Goal: Task Accomplishment & Management: Manage account settings

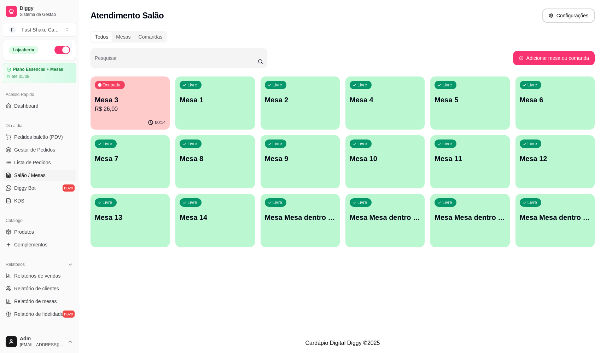
click at [112, 109] on p "R$ 26,00" at bounding box center [130, 109] width 71 height 8
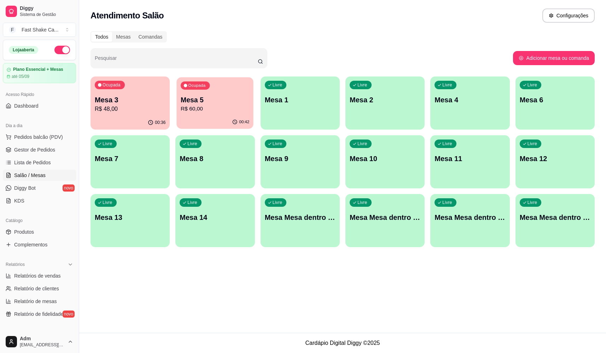
click at [222, 95] on div "Ocupada Mesa 5 R$ 60,00" at bounding box center [215, 96] width 77 height 38
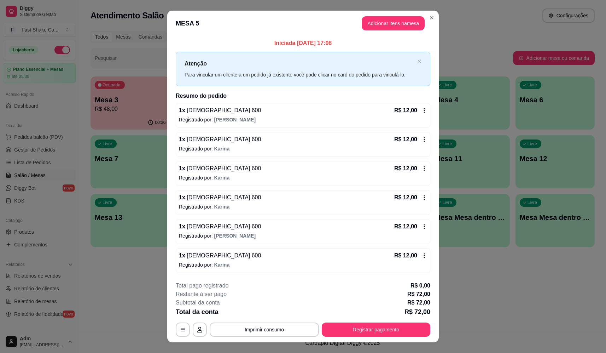
scroll to position [12, 0]
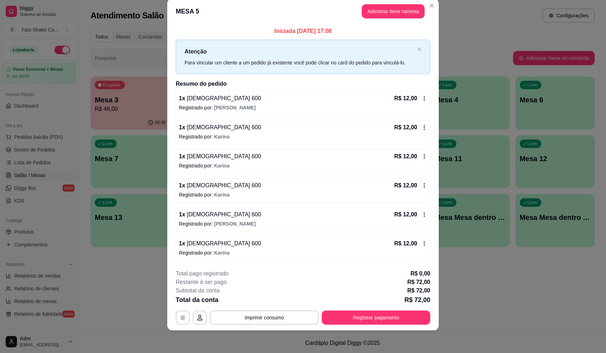
click at [423, 94] on div "R$ 12,00" at bounding box center [410, 98] width 33 height 8
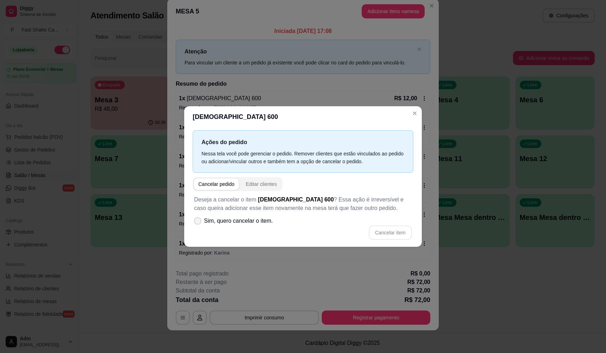
click at [197, 217] on label "Sim, quero cancelar o item." at bounding box center [233, 221] width 85 height 14
click at [197, 222] on input "Sim, quero cancelar o item." at bounding box center [196, 224] width 5 height 5
checkbox input "true"
click at [382, 230] on button "Cancelar item" at bounding box center [390, 232] width 42 height 14
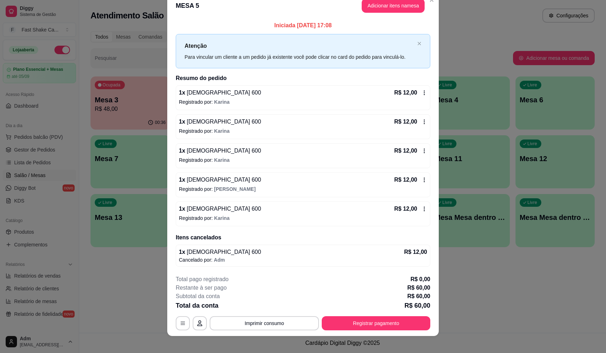
click at [422, 93] on icon at bounding box center [425, 93] width 6 height 6
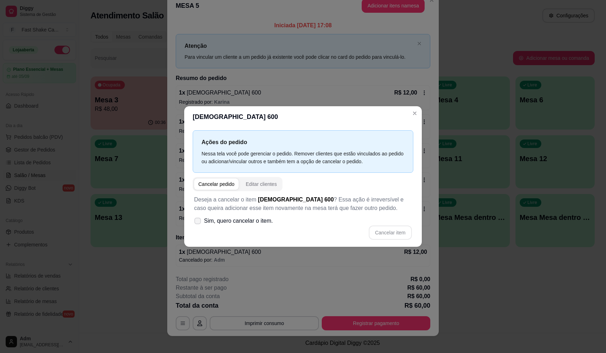
click at [201, 216] on label "Sim, quero cancelar o item." at bounding box center [233, 221] width 85 height 14
click at [198, 222] on input "Sim, quero cancelar o item." at bounding box center [196, 224] width 5 height 5
checkbox input "true"
click at [371, 235] on button "Cancelar item" at bounding box center [390, 232] width 43 height 14
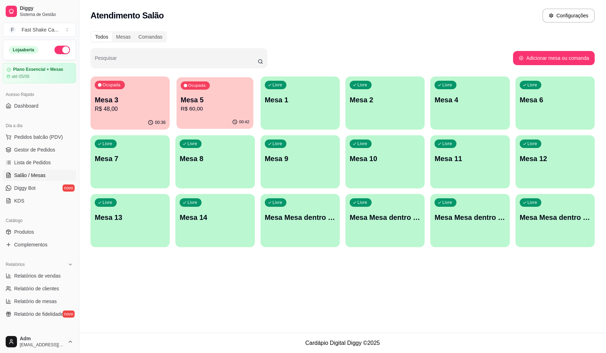
click at [227, 110] on p "R$ 60,00" at bounding box center [215, 109] width 69 height 8
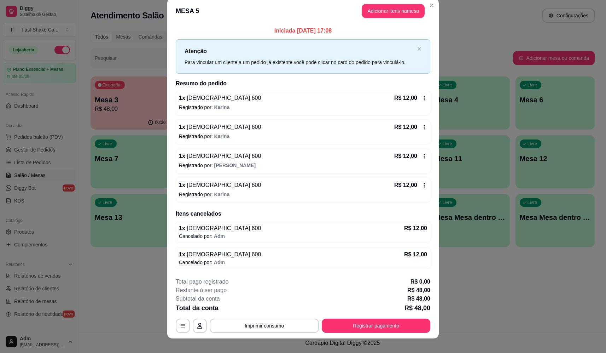
scroll to position [16, 0]
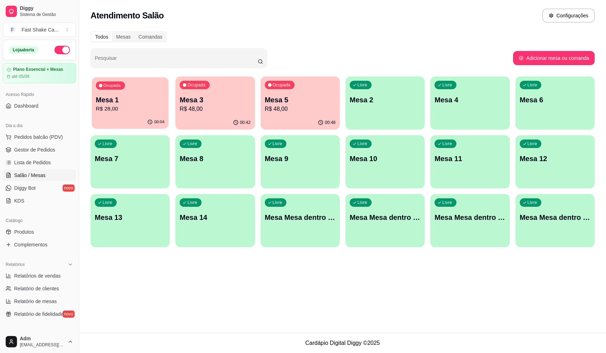
click at [134, 94] on div "Ocupada Mesa 1 R$ 28,00" at bounding box center [130, 96] width 77 height 38
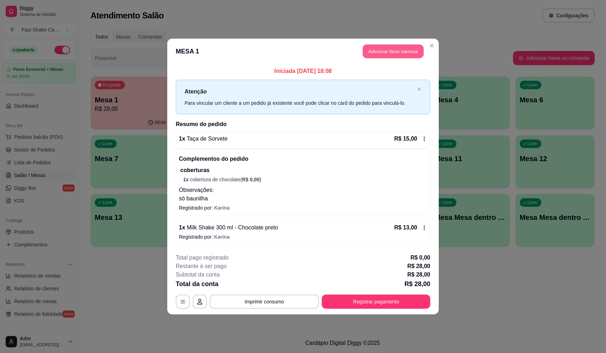
click at [378, 53] on button "Adicionar itens na mesa" at bounding box center [393, 52] width 61 height 14
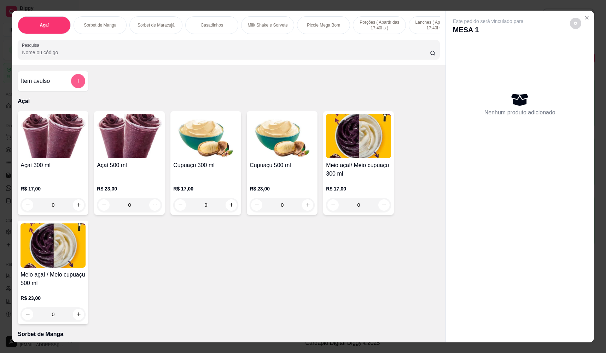
click at [79, 83] on button "add-separate-item" at bounding box center [78, 81] width 14 height 14
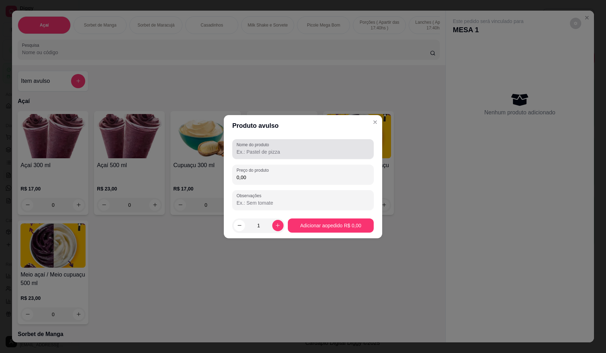
click at [314, 150] on input "Nome do produto" at bounding box center [303, 151] width 133 height 7
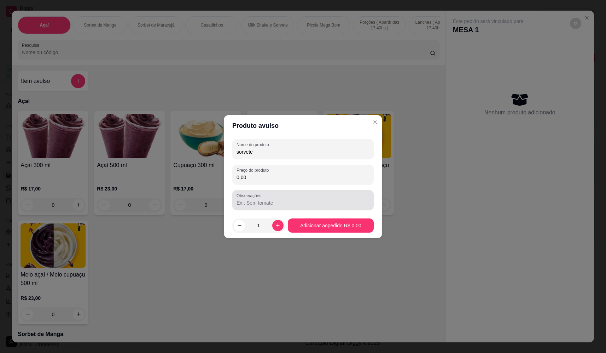
type input "sorvete"
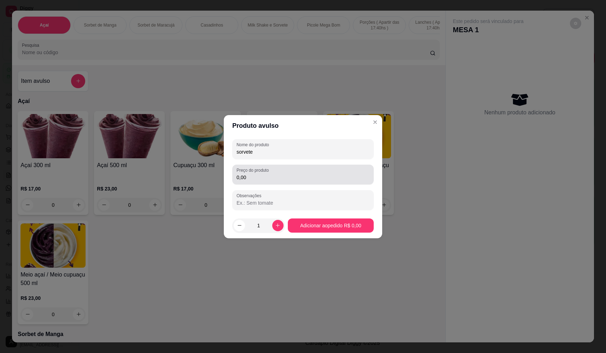
click at [303, 169] on div "0,00" at bounding box center [303, 174] width 133 height 14
type input "14,28"
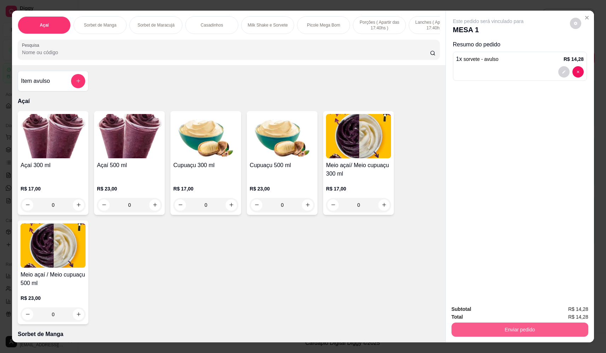
click at [529, 333] on button "Enviar pedido" at bounding box center [520, 329] width 137 height 14
click at [512, 308] on button "Não registrar e enviar pedido" at bounding box center [497, 311] width 74 height 13
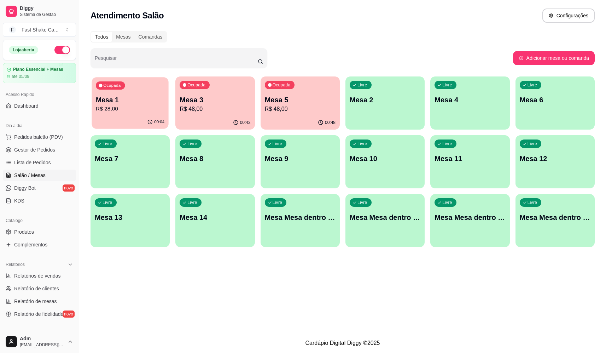
click at [138, 106] on p "R$ 28,00" at bounding box center [130, 109] width 69 height 8
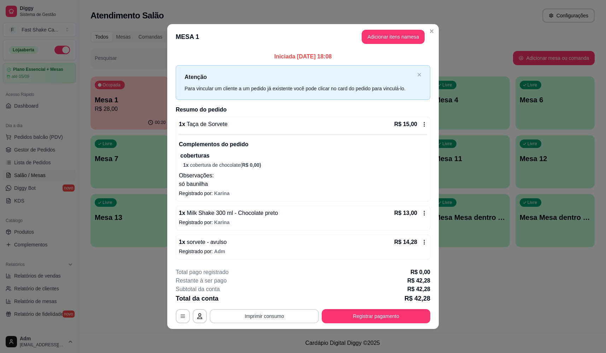
click at [269, 317] on button "Imprimir consumo" at bounding box center [264, 316] width 109 height 14
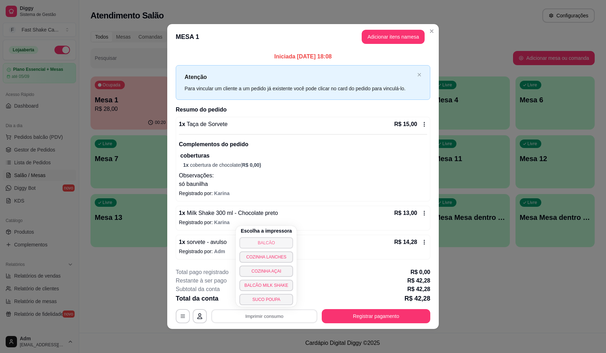
click at [270, 241] on button "BALCÃO" at bounding box center [266, 242] width 54 height 11
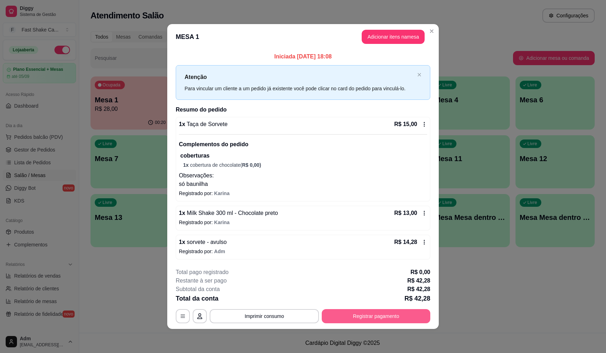
click at [372, 311] on button "Registrar pagamento" at bounding box center [376, 316] width 109 height 14
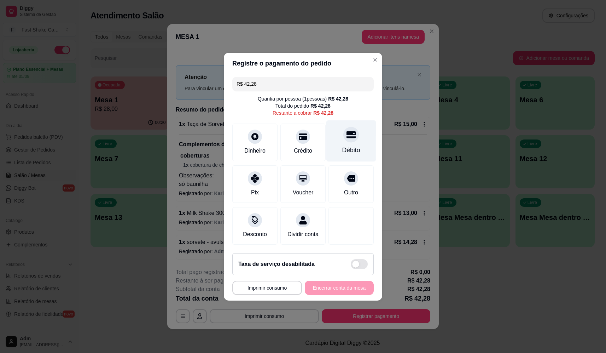
click at [356, 122] on div "Débito" at bounding box center [351, 140] width 50 height 41
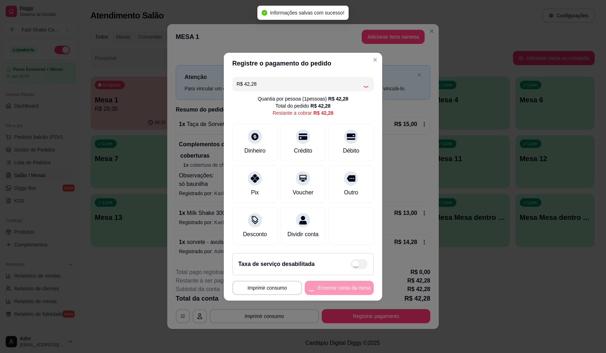
type input "R$ 0,00"
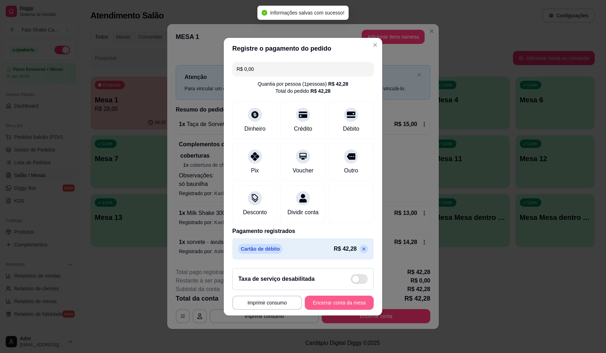
click at [333, 309] on button "Encerrar conta da mesa" at bounding box center [339, 302] width 69 height 14
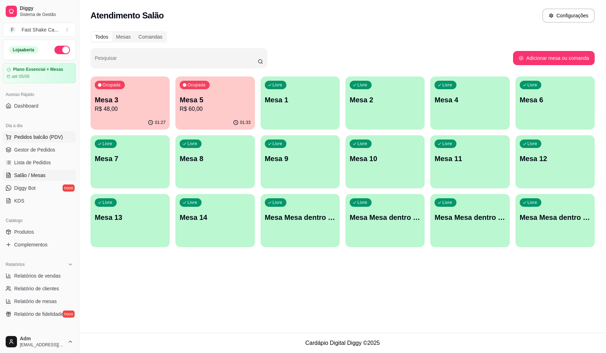
click at [48, 134] on span "Pedidos balcão (PDV)" at bounding box center [38, 136] width 49 height 7
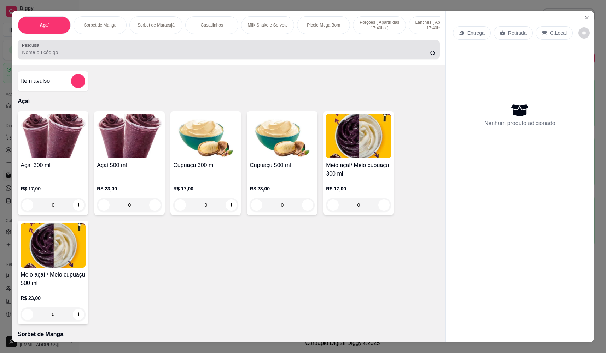
drag, startPoint x: 138, startPoint y: 48, endPoint x: 136, endPoint y: 52, distance: 4.6
click at [137, 50] on div at bounding box center [228, 49] width 413 height 14
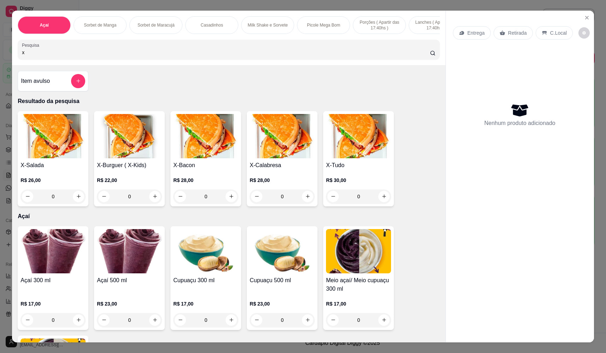
type input "x"
click at [383, 202] on div "0" at bounding box center [358, 196] width 65 height 14
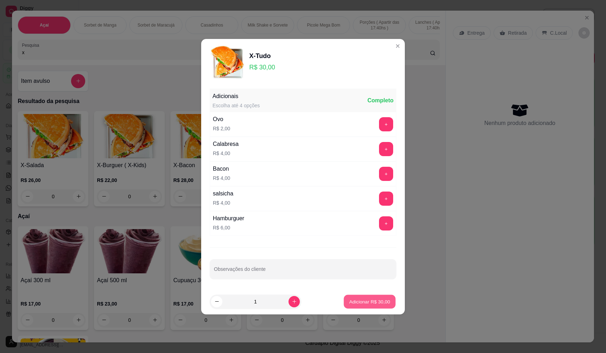
click at [369, 307] on button "Adicionar R$ 30,00" at bounding box center [370, 301] width 52 height 14
type input "1"
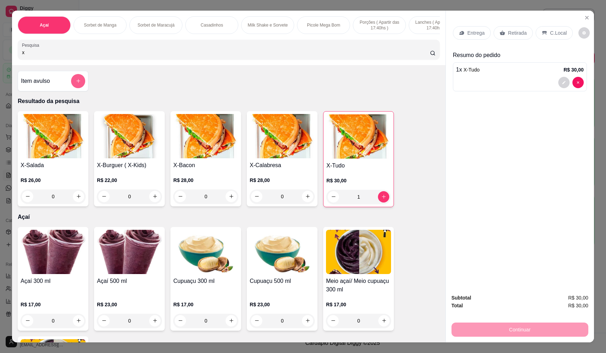
click at [76, 83] on icon "add-separate-item" at bounding box center [78, 80] width 5 height 5
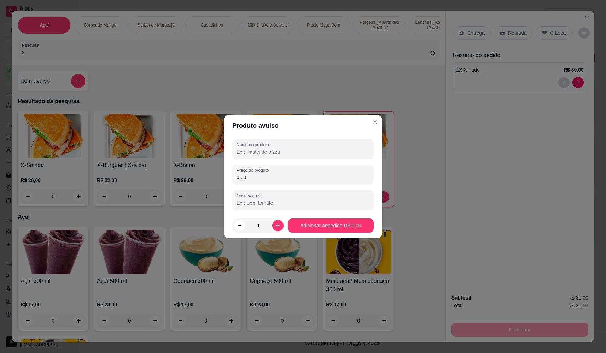
drag, startPoint x: 283, startPoint y: 148, endPoint x: 276, endPoint y: 153, distance: 8.6
click at [283, 149] on input "Nome do produto" at bounding box center [303, 151] width 133 height 7
type input "meia porçao"
drag, startPoint x: 271, startPoint y: 186, endPoint x: 274, endPoint y: 175, distance: 11.9
click at [271, 186] on div "Nome do produto meia porçao Preço do produto 0,00 Observações" at bounding box center [302, 174] width 141 height 71
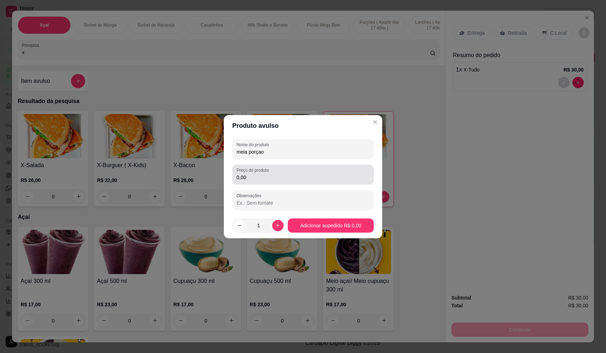
click at [274, 174] on input "0,00" at bounding box center [303, 177] width 133 height 7
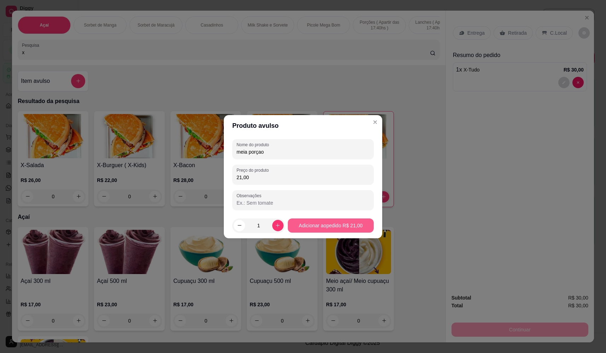
type input "21,00"
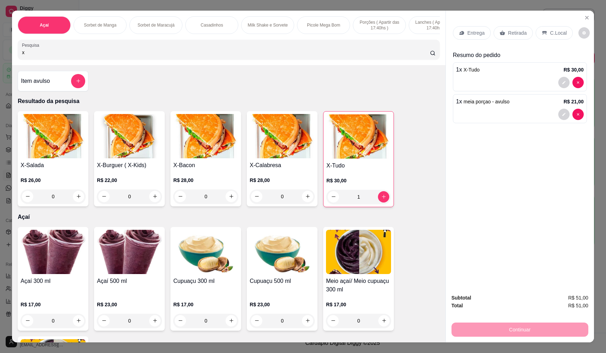
click at [471, 33] on p "Entrega" at bounding box center [476, 32] width 17 height 7
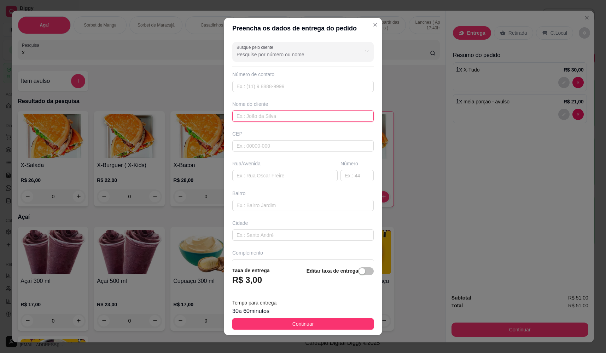
click at [277, 120] on input "text" at bounding box center [302, 115] width 141 height 11
type input "zé do agro girll"
click at [289, 175] on input "text" at bounding box center [284, 175] width 105 height 11
type input "casa da nona"
click at [343, 332] on footer "Taxa de entrega R$ 3,00 Editar taxa de entrega Tempo para entrega 30 a 60 minut…" at bounding box center [303, 298] width 158 height 74
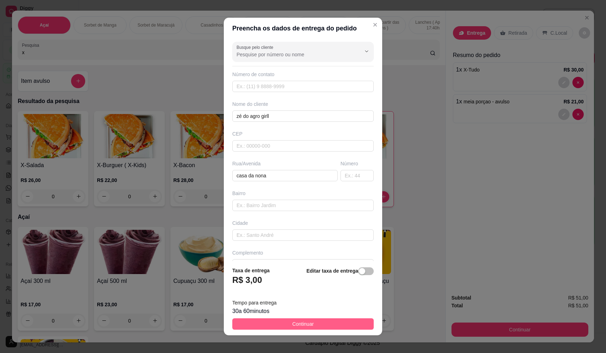
click at [345, 321] on button "Continuar" at bounding box center [302, 323] width 141 height 11
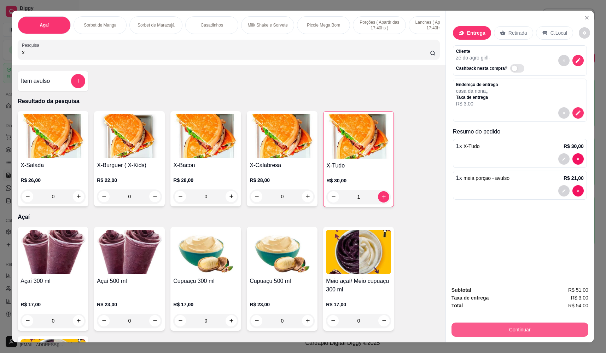
click at [505, 328] on button "Continuar" at bounding box center [520, 329] width 137 height 14
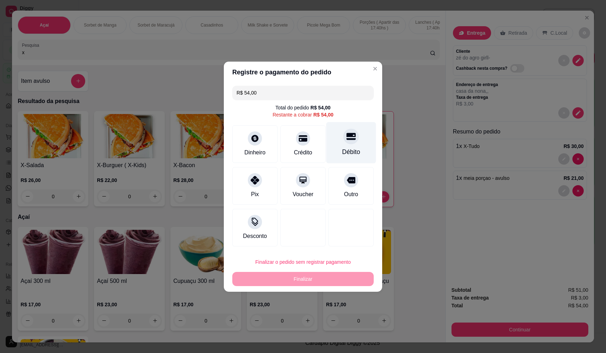
click at [353, 146] on div "Débito" at bounding box center [351, 142] width 50 height 41
type input "R$ 0,00"
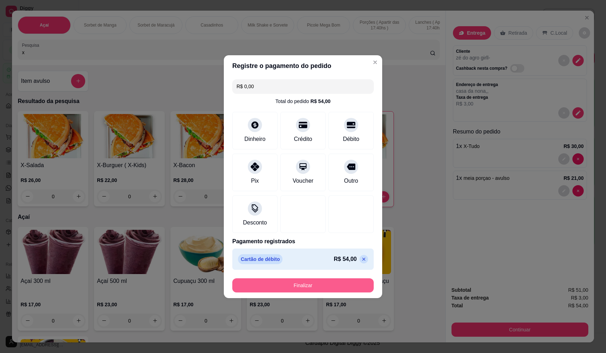
click at [346, 289] on button "Finalizar" at bounding box center [302, 285] width 141 height 14
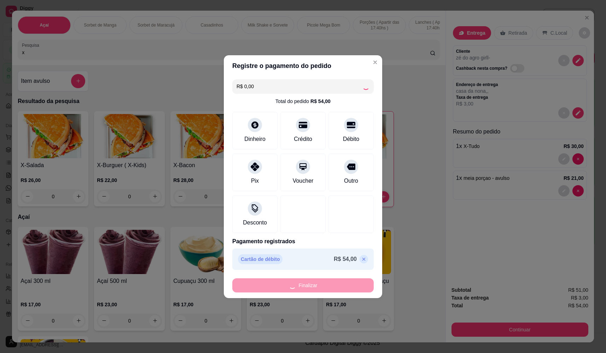
type input "0"
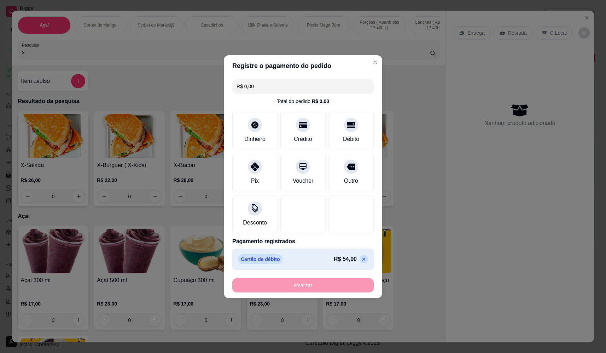
type input "-R$ 54,00"
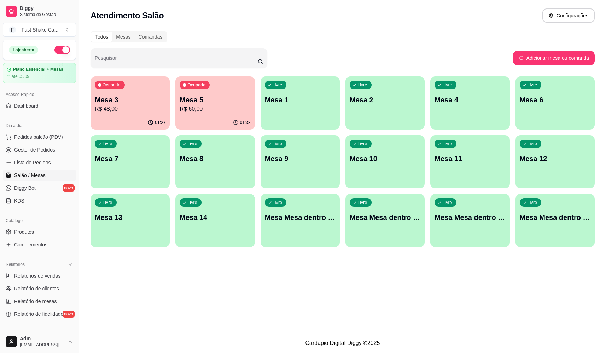
click at [119, 91] on div "Ocupada Mesa 3 R$ 48,00" at bounding box center [130, 95] width 79 height 39
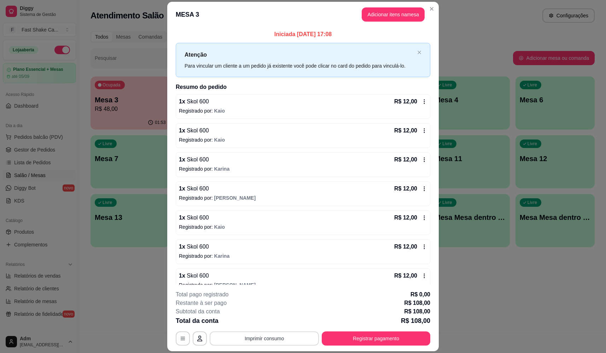
click at [280, 336] on button "Imprimir consumo" at bounding box center [264, 338] width 109 height 14
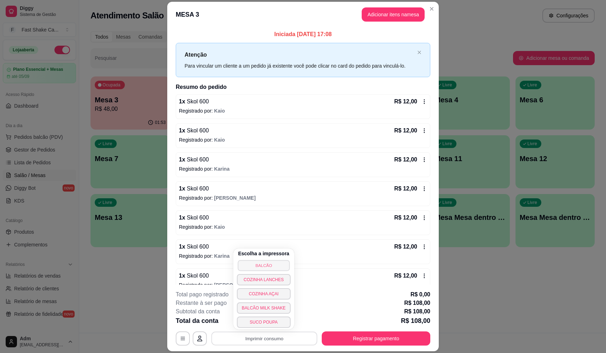
click at [258, 265] on button "BALCÃO" at bounding box center [264, 265] width 52 height 11
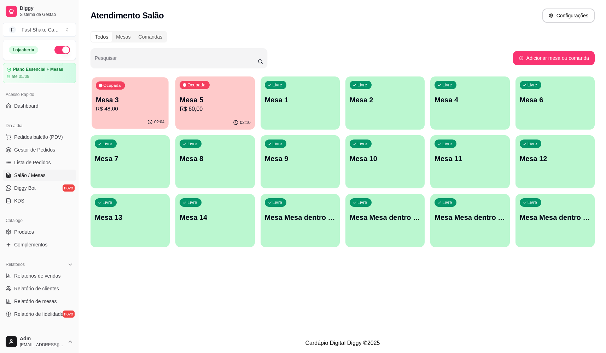
click at [131, 99] on p "Mesa 3" at bounding box center [130, 100] width 69 height 10
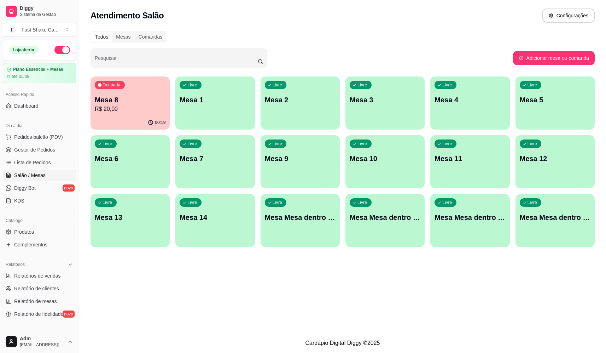
click at [132, 122] on div "00:19" at bounding box center [130, 123] width 79 height 14
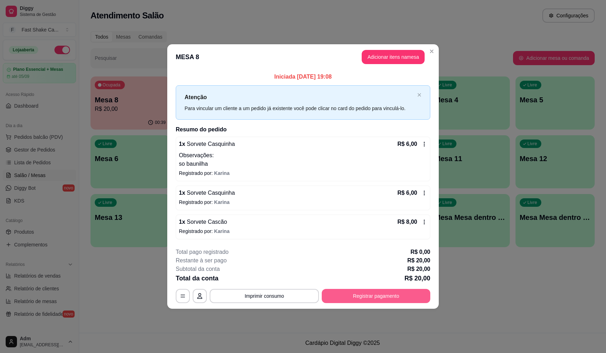
click at [387, 300] on button "Registrar pagamento" at bounding box center [376, 296] width 109 height 14
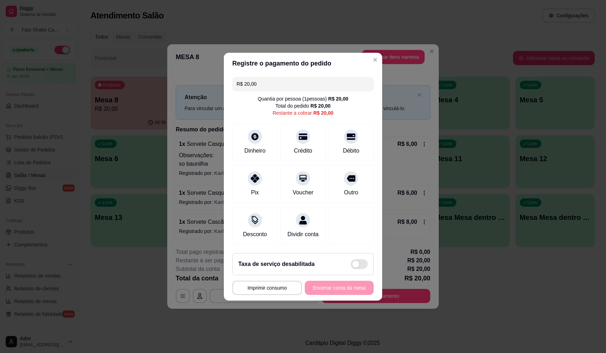
drag, startPoint x: 342, startPoint y: 136, endPoint x: 335, endPoint y: 160, distance: 25.2
click at [342, 138] on div "Débito" at bounding box center [351, 141] width 45 height 37
type input "R$ 0,00"
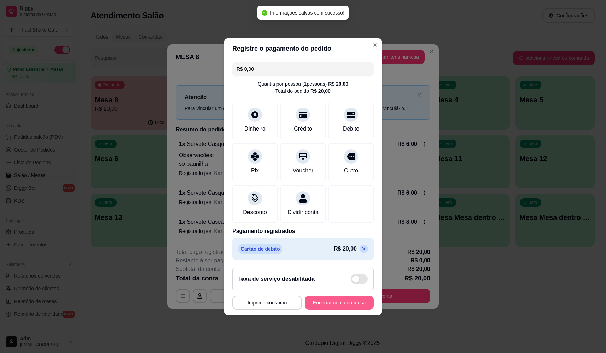
click at [325, 304] on button "Encerrar conta da mesa" at bounding box center [339, 302] width 69 height 14
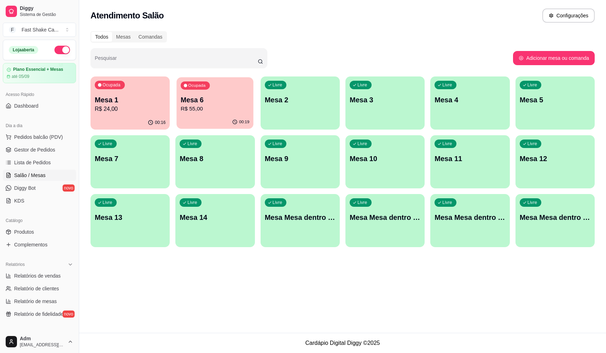
click at [209, 104] on div "Mesa 6 R$ 55,00" at bounding box center [215, 104] width 69 height 18
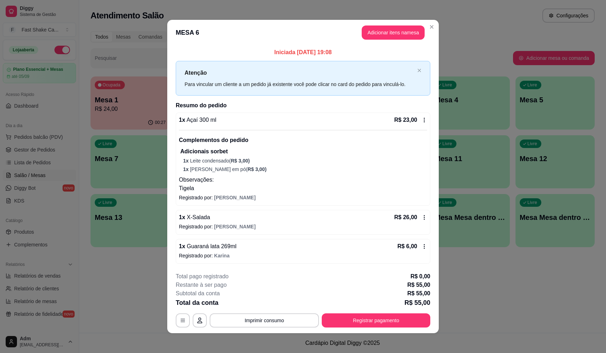
click at [290, 330] on footer "**********" at bounding box center [303, 299] width 272 height 66
click at [274, 316] on button "Imprimir consumo" at bounding box center [264, 320] width 109 height 14
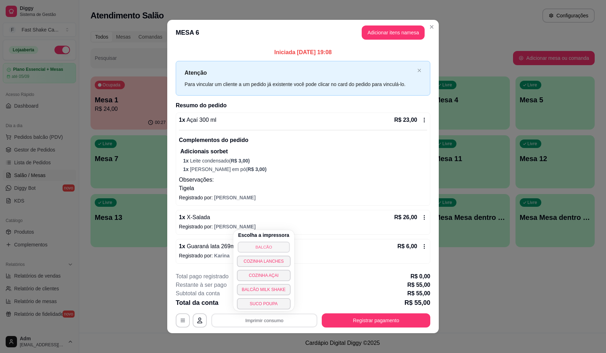
click at [275, 243] on button "BALCÃO" at bounding box center [264, 246] width 52 height 11
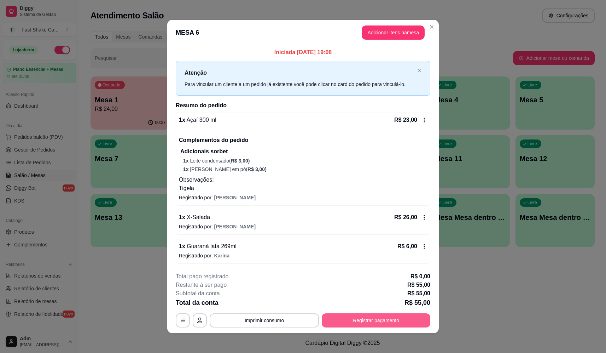
click at [352, 324] on button "Registrar pagamento" at bounding box center [376, 320] width 109 height 14
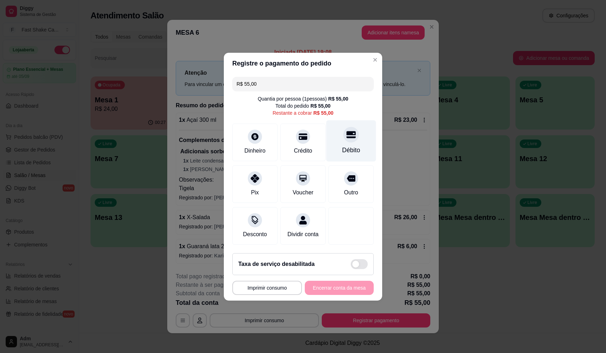
click at [356, 138] on div "Débito" at bounding box center [351, 140] width 50 height 41
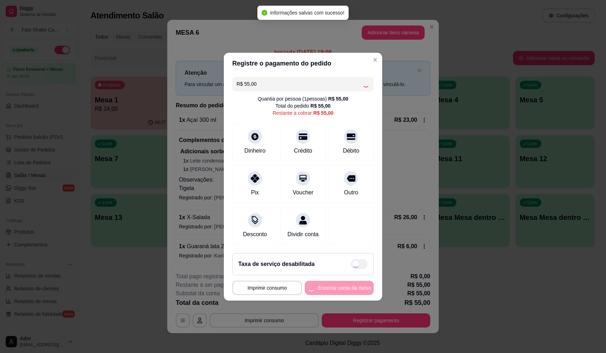
type input "R$ 0,00"
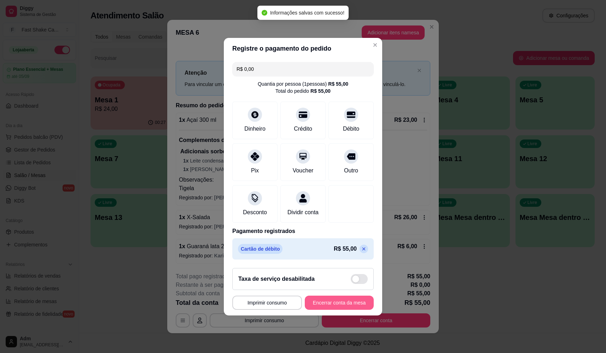
click at [342, 304] on button "Encerrar conta da mesa" at bounding box center [339, 302] width 69 height 14
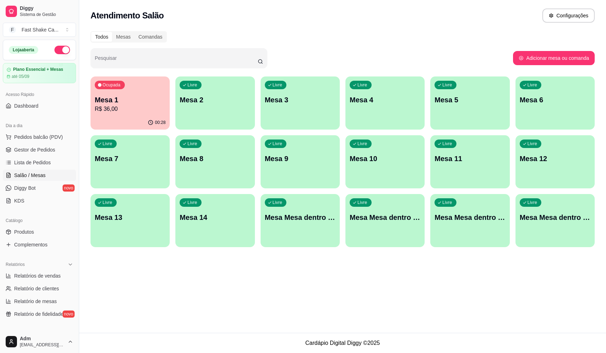
click at [204, 319] on div "Atendimento Salão Configurações Todos Mesas Comandas Pesquisar Adicionar mesa o…" at bounding box center [342, 166] width 527 height 332
click at [39, 137] on span "Pedidos balcão (PDV)" at bounding box center [38, 136] width 49 height 7
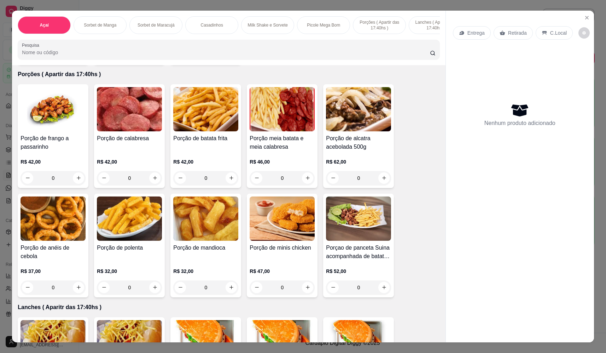
scroll to position [1273, 0]
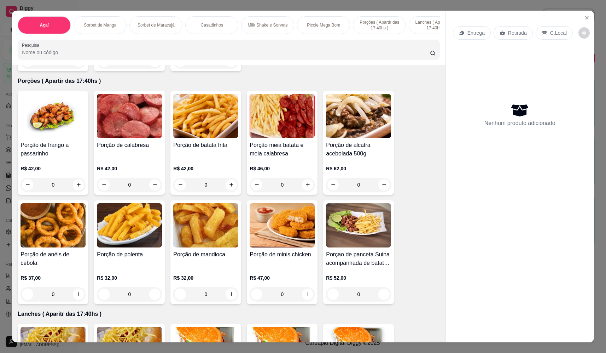
click at [309, 188] on div "0" at bounding box center [282, 185] width 65 height 14
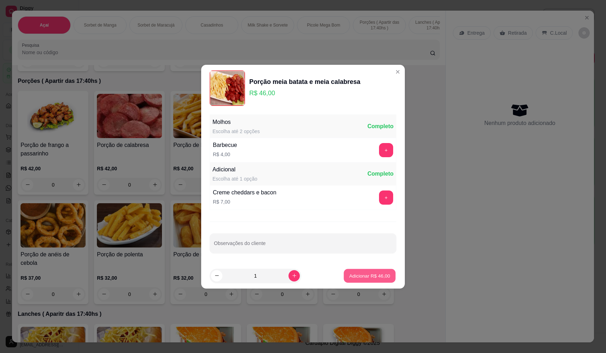
click at [358, 280] on button "Adicionar R$ 46,00" at bounding box center [370, 275] width 52 height 14
type input "1"
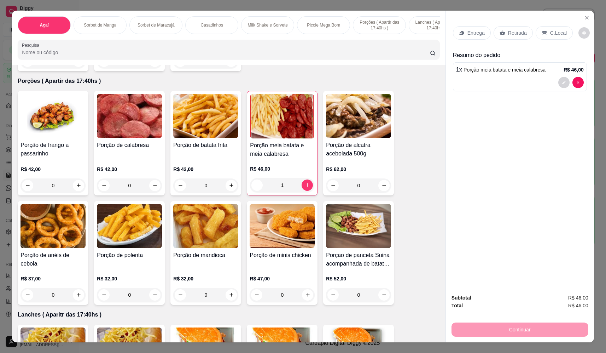
click at [468, 33] on p "Entrega" at bounding box center [476, 32] width 17 height 7
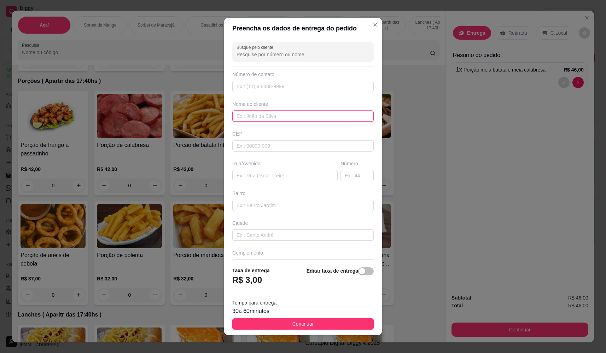
click at [309, 116] on input "text" at bounding box center [302, 115] width 141 height 11
type input "paulo"
click at [268, 174] on input "text" at bounding box center [284, 175] width 105 height 11
click at [259, 175] on input "text" at bounding box center [284, 175] width 105 height 11
paste input "avenida otawa número 1378"
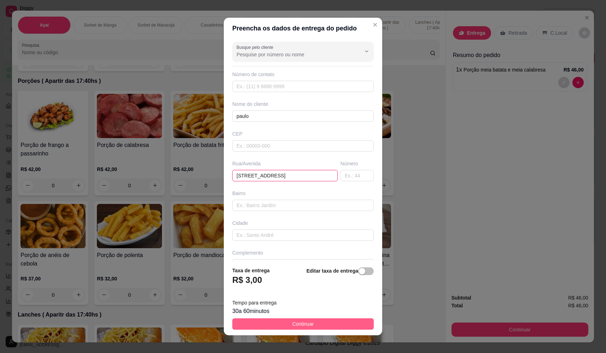
type input "avenida otawa número 1378"
click at [284, 325] on button "Continuar" at bounding box center [302, 323] width 141 height 11
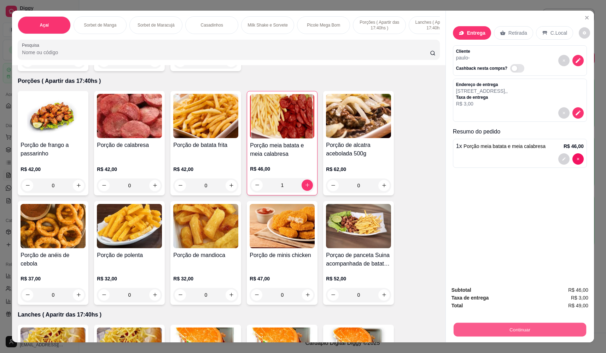
click at [505, 334] on button "Continuar" at bounding box center [520, 330] width 133 height 14
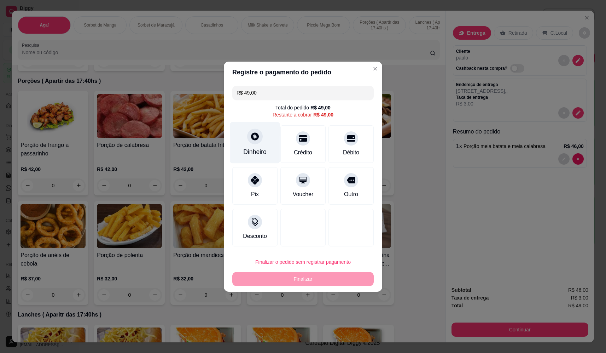
click at [254, 153] on div "Dinheiro" at bounding box center [254, 151] width 23 height 9
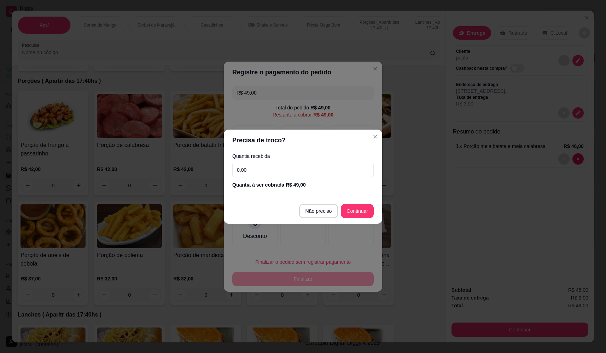
click at [286, 173] on input "0,00" at bounding box center [302, 170] width 141 height 14
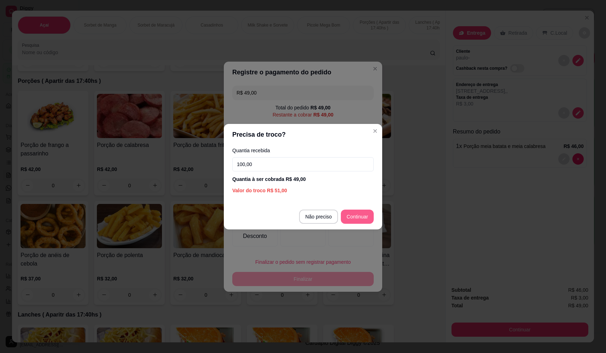
type input "100,00"
type input "R$ 0,00"
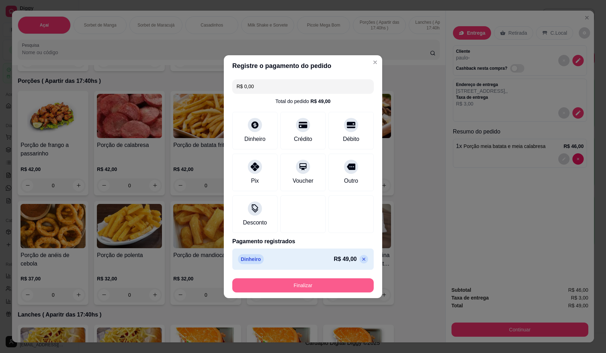
click at [323, 276] on footer "Finalizar" at bounding box center [303, 284] width 158 height 25
click at [324, 282] on button "Finalizar" at bounding box center [302, 285] width 137 height 14
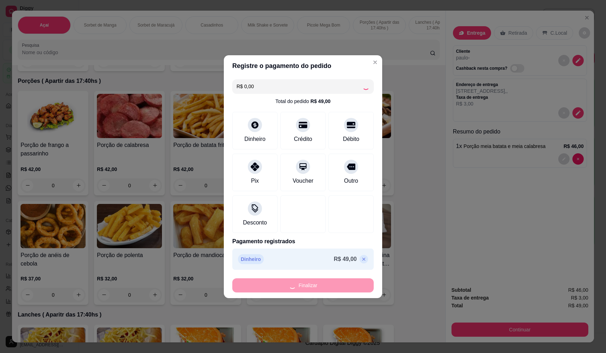
type input "0"
type input "-R$ 49,00"
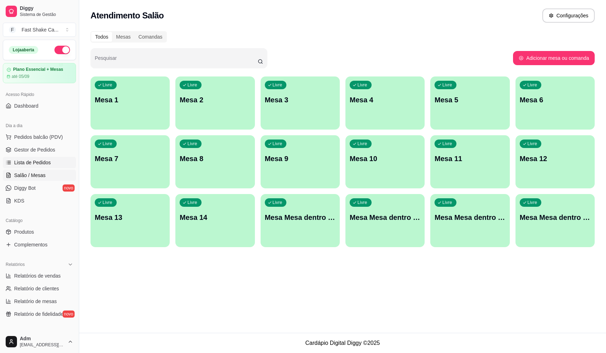
click at [33, 163] on span "Lista de Pedidos" at bounding box center [32, 162] width 37 height 7
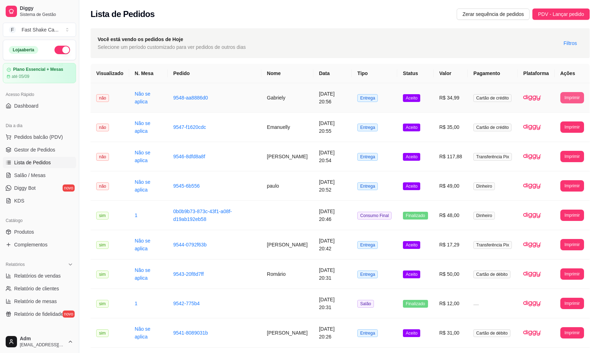
click at [571, 97] on button "Imprimir" at bounding box center [572, 97] width 24 height 11
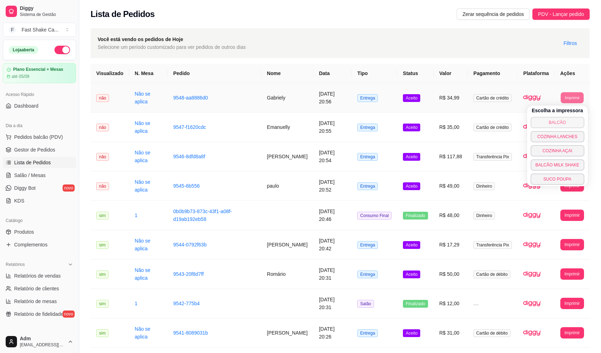
click at [547, 122] on button "BALCÃO" at bounding box center [557, 122] width 54 height 11
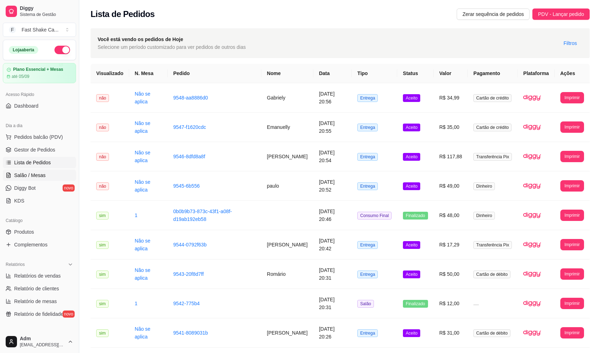
click at [36, 179] on link "Salão / Mesas" at bounding box center [39, 174] width 73 height 11
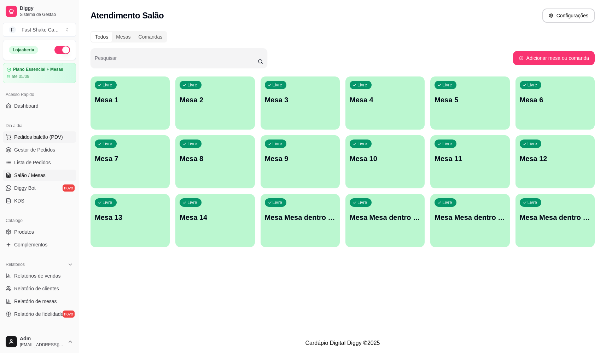
click at [43, 139] on span "Pedidos balcão (PDV)" at bounding box center [38, 136] width 49 height 7
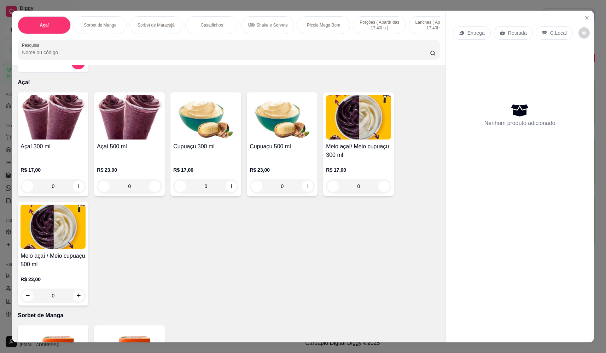
scroll to position [35, 0]
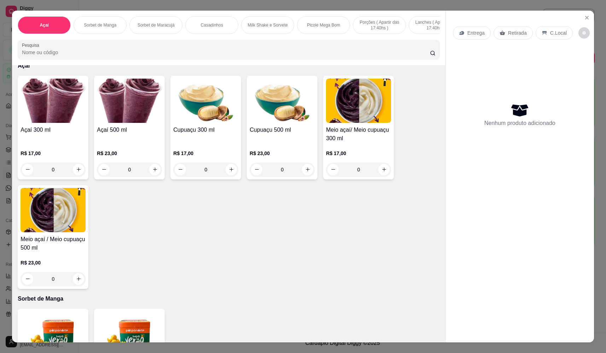
click at [77, 284] on div "0" at bounding box center [53, 279] width 65 height 14
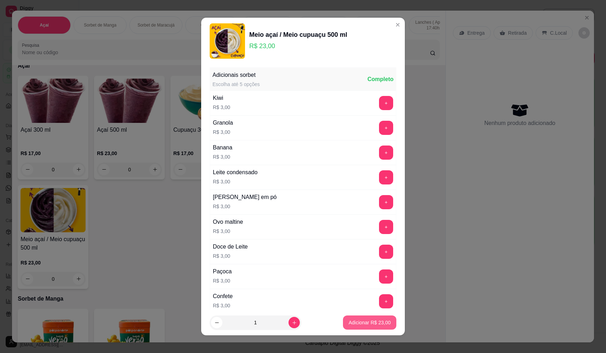
click at [373, 321] on p "Adicionar R$ 23,00" at bounding box center [370, 322] width 42 height 7
type input "1"
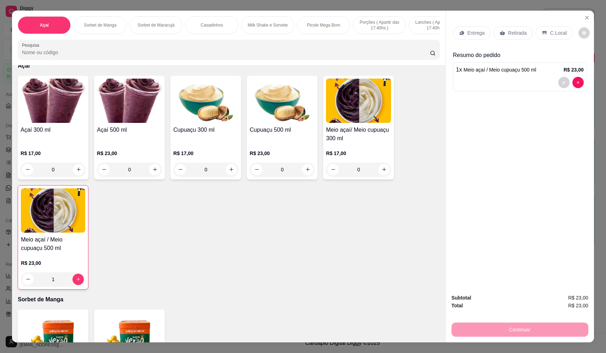
click at [473, 33] on p "Entrega" at bounding box center [476, 32] width 17 height 7
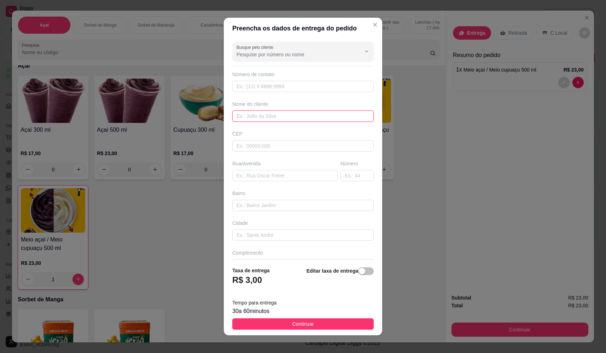
click at [288, 116] on input "text" at bounding box center [302, 115] width 141 height 11
type input "dom diego"
click at [271, 177] on input "text" at bounding box center [284, 175] width 105 height 11
click at [249, 179] on input "text" at bounding box center [284, 175] width 105 height 11
paste input "Av Brasil 1577"
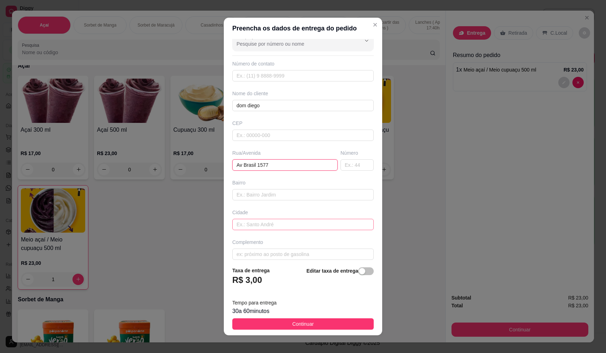
scroll to position [17, 0]
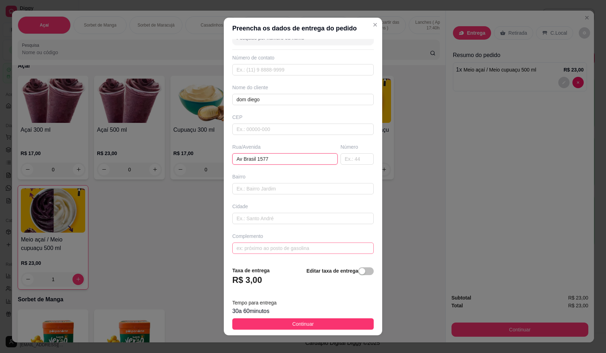
type input "Av Brasil 1577"
click at [260, 246] on input "text" at bounding box center [302, 247] width 141 height 11
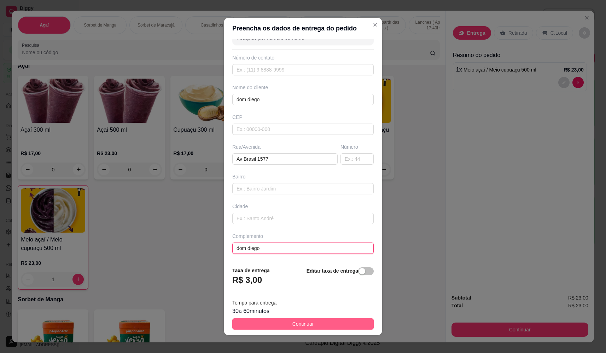
type input "dom diego"
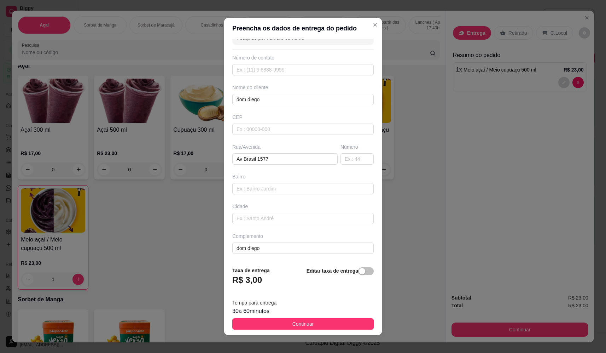
drag, startPoint x: 310, startPoint y: 318, endPoint x: 312, endPoint y: 323, distance: 5.3
click at [311, 320] on button "Continuar" at bounding box center [302, 323] width 141 height 11
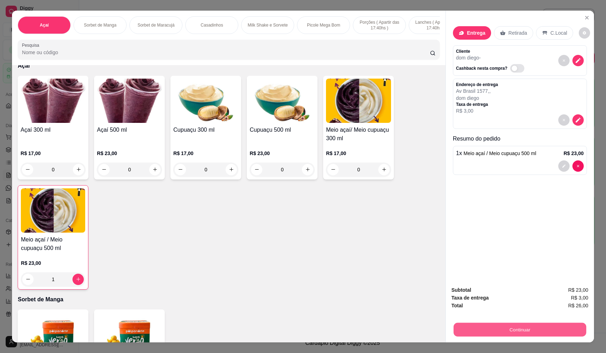
click at [506, 335] on button "Continuar" at bounding box center [520, 330] width 133 height 14
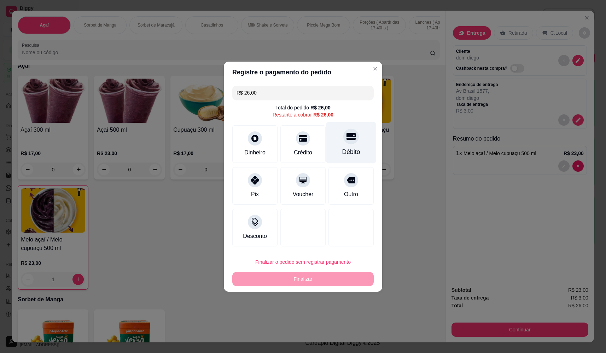
drag, startPoint x: 352, startPoint y: 143, endPoint x: 344, endPoint y: 194, distance: 51.9
click at [352, 143] on div "Débito" at bounding box center [351, 142] width 50 height 41
type input "R$ 0,00"
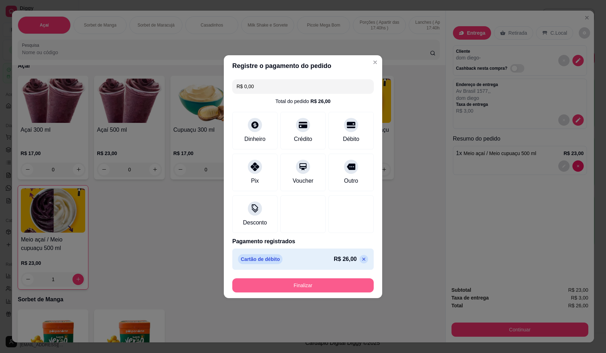
click at [348, 279] on button "Finalizar" at bounding box center [302, 285] width 141 height 14
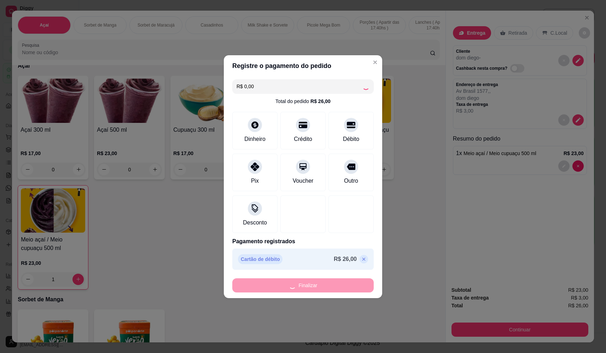
type input "0"
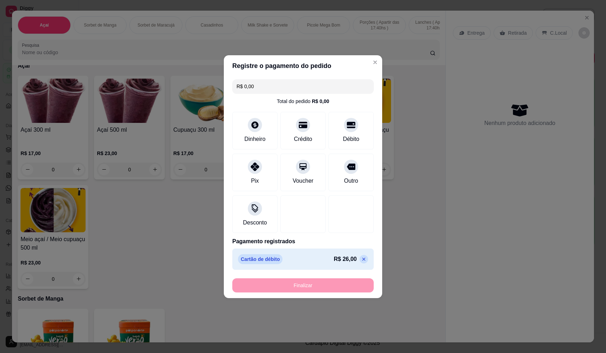
type input "-R$ 26,00"
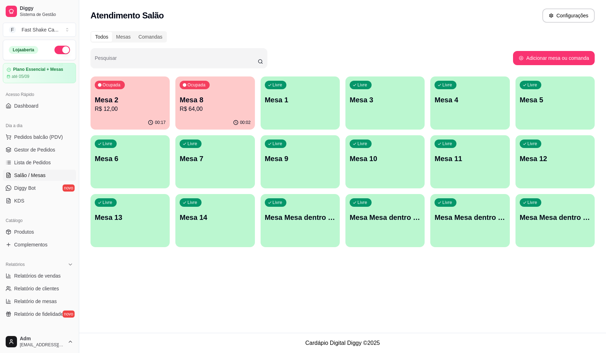
click at [543, 92] on div "Livre Mesa 5" at bounding box center [555, 98] width 79 height 45
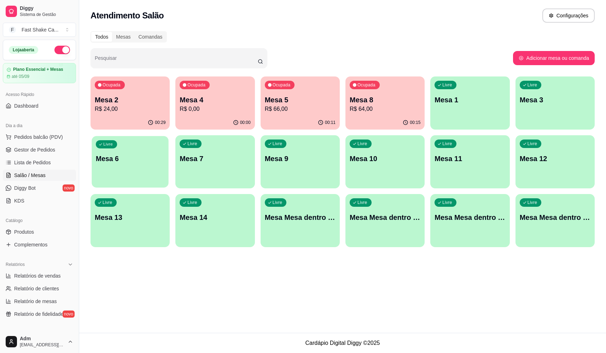
click at [155, 166] on div "Livre Mesa 6" at bounding box center [130, 157] width 77 height 43
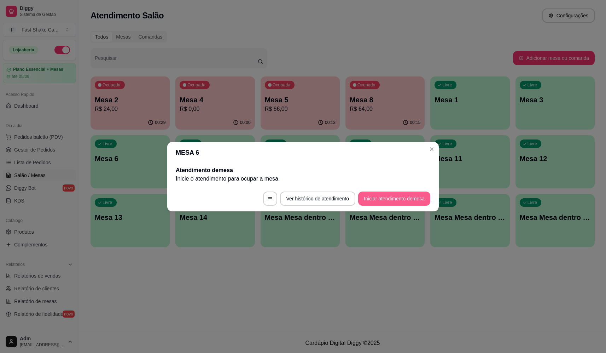
click at [402, 198] on button "Iniciar atendimento de mesa" at bounding box center [394, 198] width 72 height 14
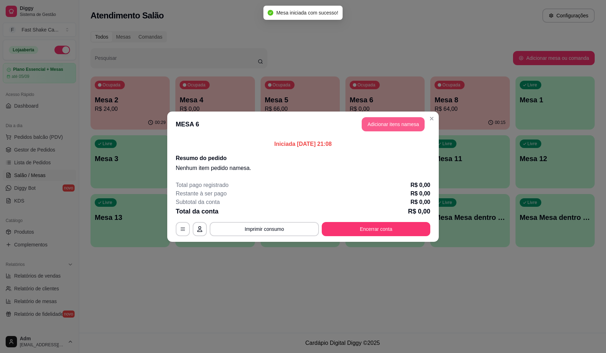
click at [388, 119] on button "Adicionar itens na mesa" at bounding box center [393, 124] width 63 height 14
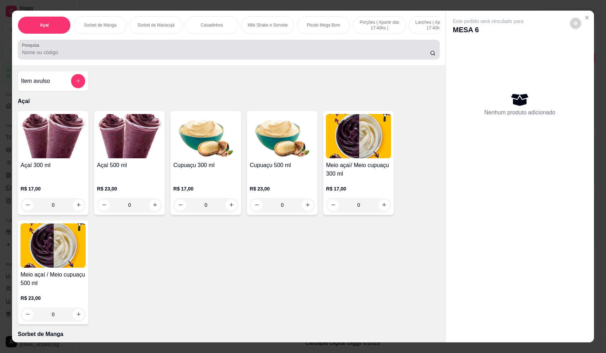
click at [100, 56] on input "Pesquisa" at bounding box center [226, 52] width 408 height 7
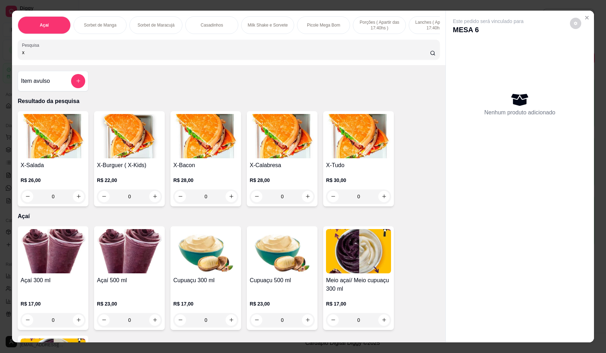
type input "x"
drag, startPoint x: 77, startPoint y: 199, endPoint x: 81, endPoint y: 200, distance: 4.3
click at [81, 200] on div "0" at bounding box center [53, 196] width 65 height 14
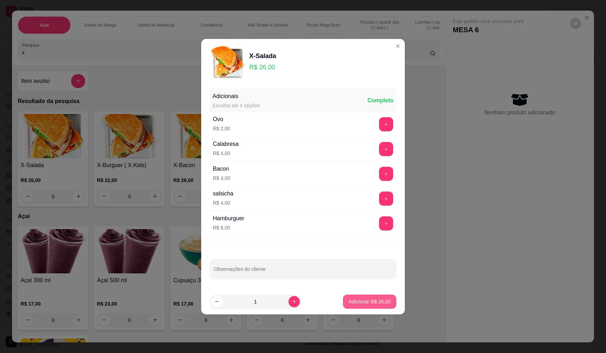
click at [358, 303] on p "Adicionar R$ 26,00" at bounding box center [370, 301] width 42 height 7
type input "1"
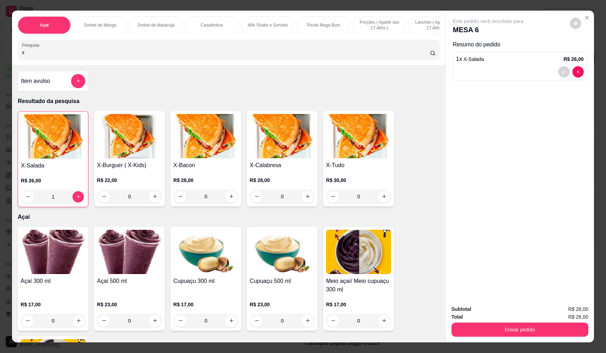
click at [385, 203] on div "0" at bounding box center [358, 196] width 65 height 14
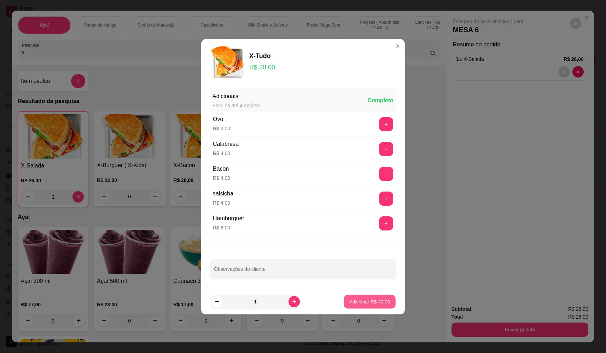
click at [367, 305] on button "Adicionar R$ 30,00" at bounding box center [370, 301] width 52 height 14
type input "1"
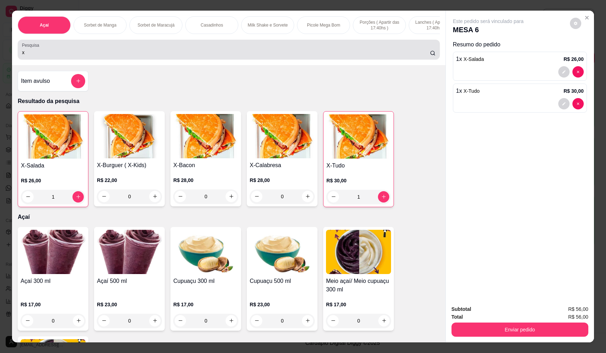
click at [207, 53] on div "x" at bounding box center [228, 49] width 413 height 14
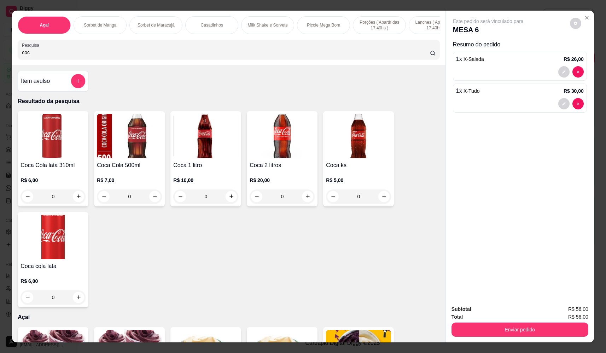
type input "coc"
click at [229, 199] on icon "increase-product-quantity" at bounding box center [231, 196] width 5 height 5
type input "1"
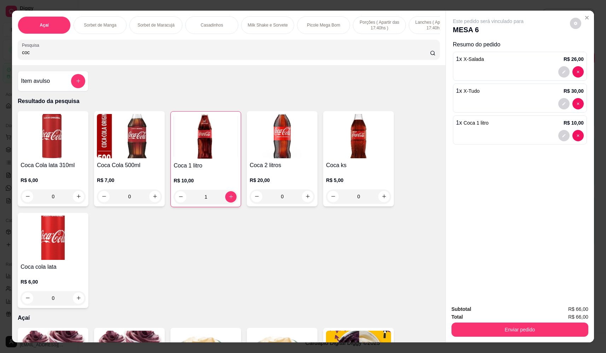
click at [496, 325] on button "Enviar pedido" at bounding box center [520, 329] width 137 height 14
click at [498, 303] on div "Deseja registrar o cliente que fez esse pedido? Essa é uma forma de identificar…" at bounding box center [517, 303] width 121 height 30
click at [496, 311] on button "Não registrar e enviar pedido" at bounding box center [496, 311] width 71 height 13
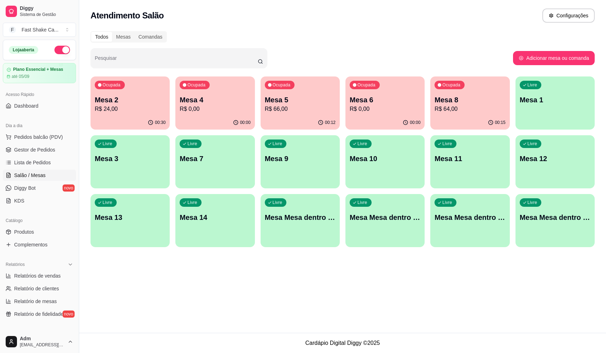
click at [456, 99] on p "Mesa 8" at bounding box center [470, 100] width 71 height 10
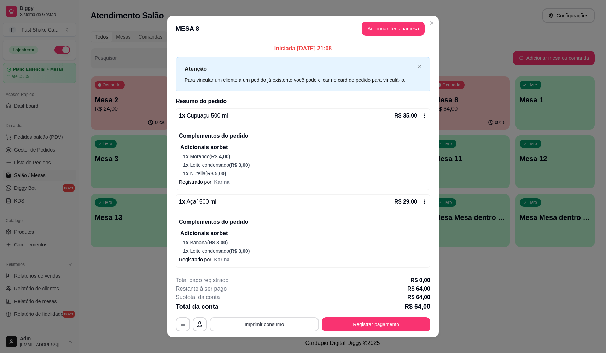
click at [261, 331] on footer "**********" at bounding box center [303, 303] width 272 height 66
click at [263, 326] on button "Imprimir consumo" at bounding box center [264, 324] width 109 height 14
click at [272, 259] on button "BALCÃO" at bounding box center [263, 263] width 43 height 9
click at [382, 324] on button "Registrar pagamento" at bounding box center [376, 324] width 109 height 14
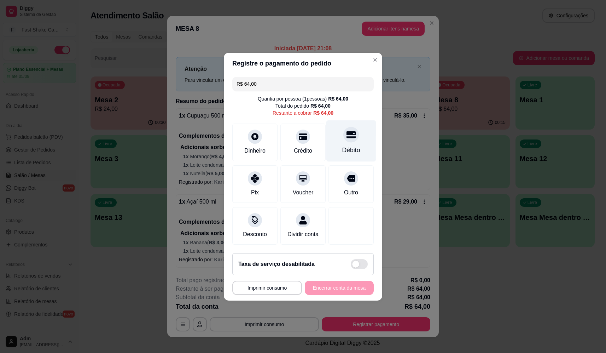
click at [348, 145] on div "Débito" at bounding box center [351, 149] width 18 height 9
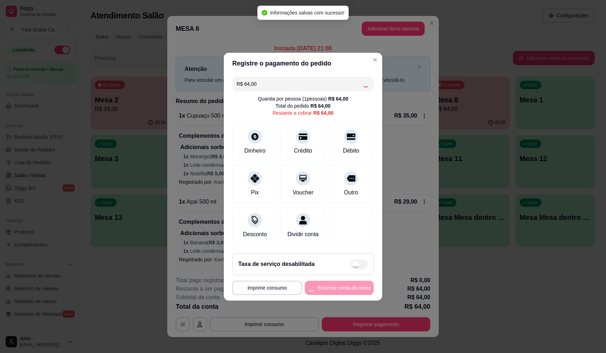
type input "R$ 0,00"
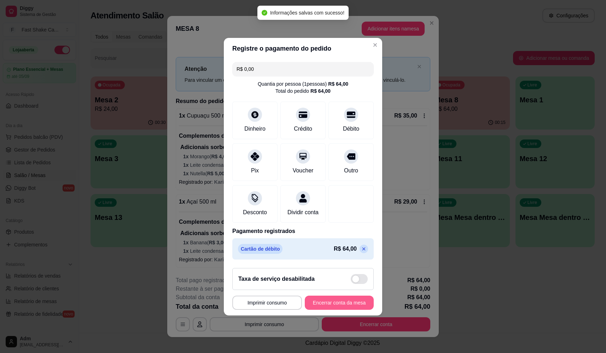
click at [349, 308] on button "Encerrar conta da mesa" at bounding box center [339, 302] width 69 height 14
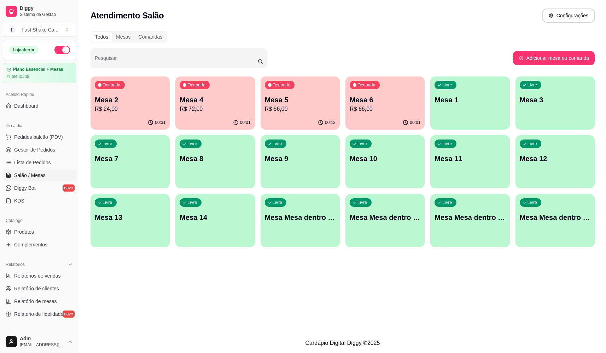
click at [382, 105] on p "R$ 66,00" at bounding box center [385, 109] width 71 height 8
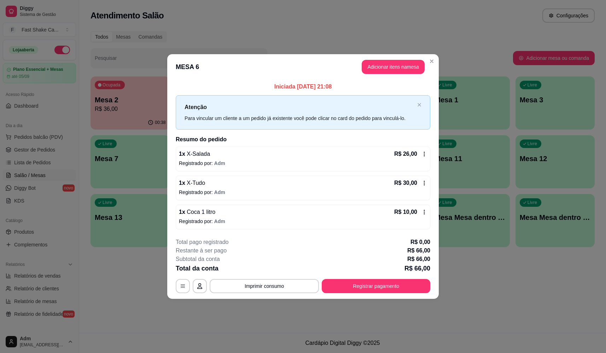
click at [395, 74] on header "MESA 6 Adicionar itens na mesa" at bounding box center [303, 66] width 272 height 25
click at [392, 67] on button "Adicionar itens na mesa" at bounding box center [393, 67] width 61 height 14
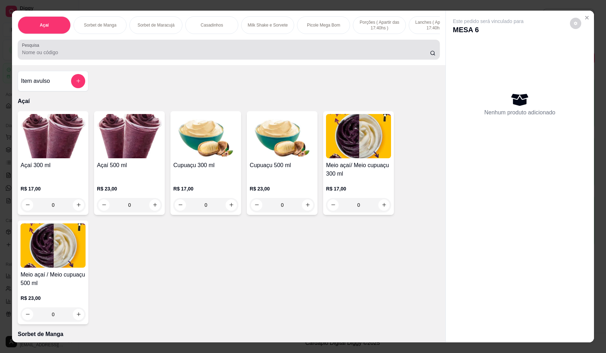
click at [188, 56] on input "Pesquisa" at bounding box center [226, 52] width 408 height 7
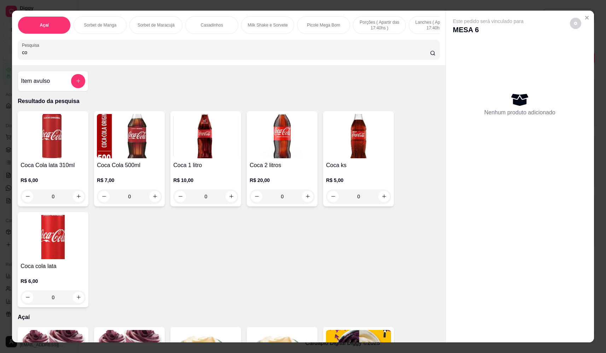
type input "c"
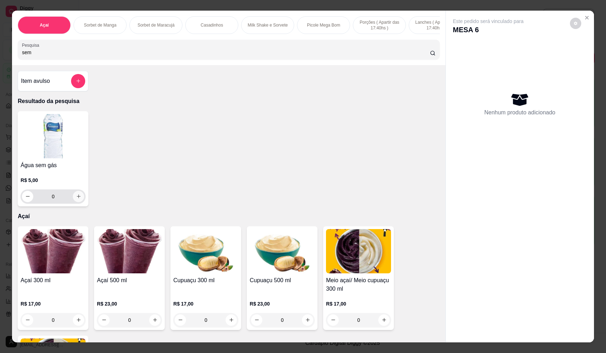
type input "sem"
click at [78, 202] on button "increase-product-quantity" at bounding box center [78, 196] width 11 height 11
type input "1"
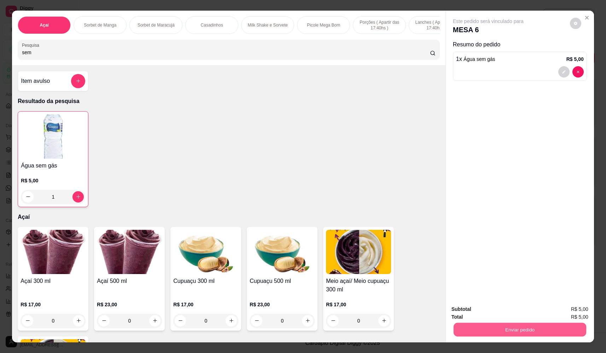
click at [543, 323] on button "Enviar pedido" at bounding box center [520, 330] width 133 height 14
click at [511, 308] on button "Não registrar e enviar pedido" at bounding box center [496, 311] width 71 height 13
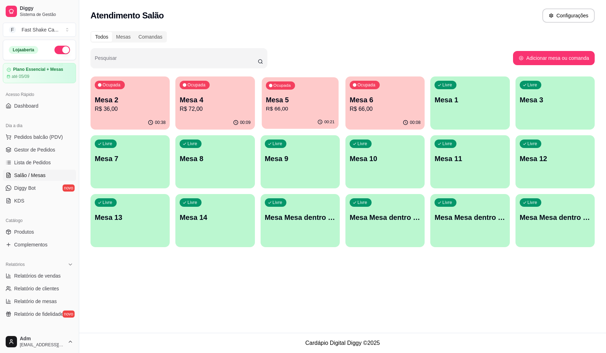
click at [289, 112] on p "R$ 66,00" at bounding box center [300, 109] width 69 height 8
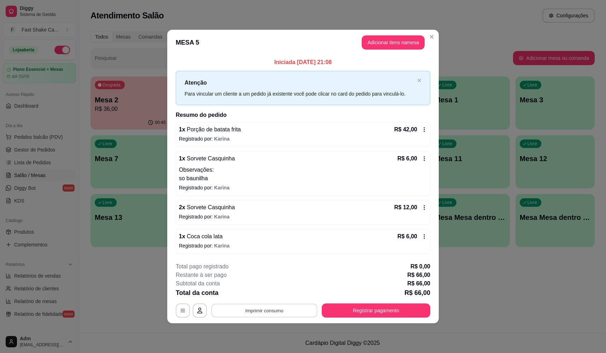
click at [289, 314] on button "Imprimir consumo" at bounding box center [264, 310] width 106 height 14
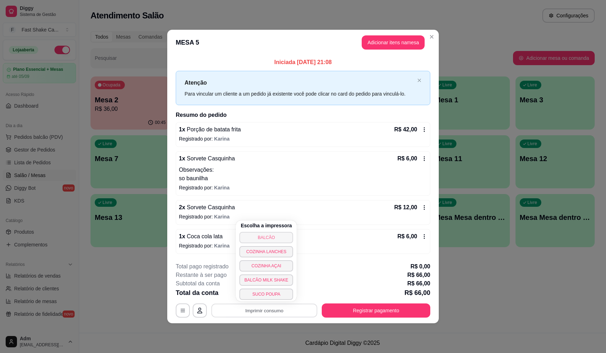
click at [265, 232] on button "BALCÃO" at bounding box center [266, 237] width 54 height 11
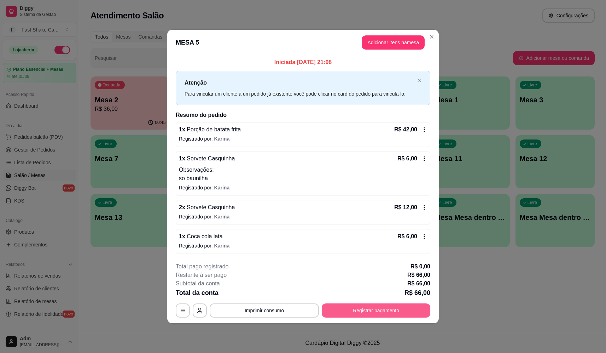
click at [383, 306] on button "Registrar pagamento" at bounding box center [376, 310] width 109 height 14
click at [347, 134] on icon at bounding box center [351, 134] width 9 height 7
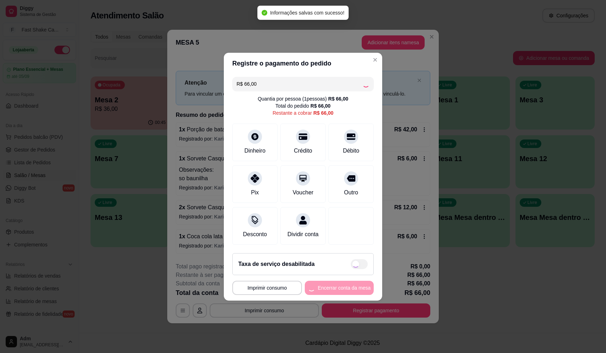
type input "R$ 0,00"
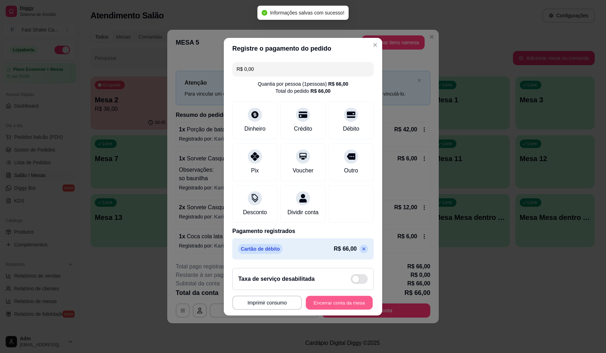
click at [326, 303] on button "Encerrar conta da mesa" at bounding box center [339, 302] width 67 height 14
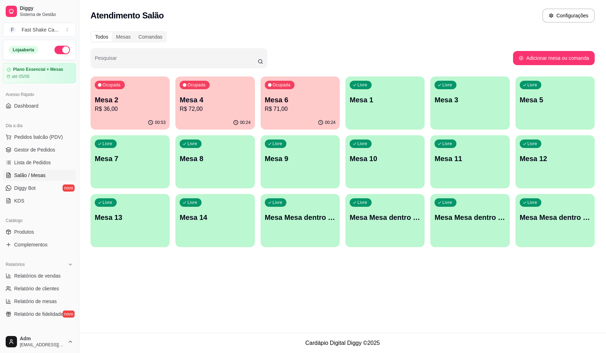
click at [223, 105] on p "R$ 72,00" at bounding box center [215, 109] width 71 height 8
click at [284, 108] on p "R$ 71,00" at bounding box center [300, 109] width 71 height 8
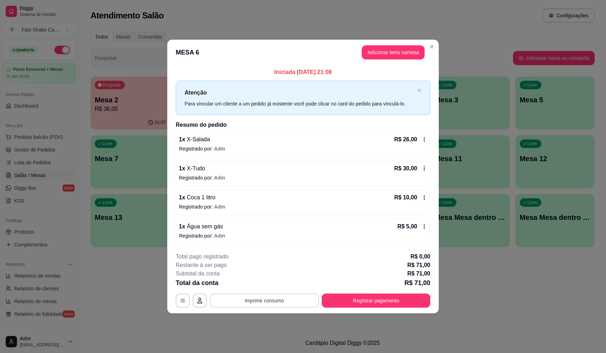
click at [297, 302] on button "Imprimir consumo" at bounding box center [264, 300] width 109 height 14
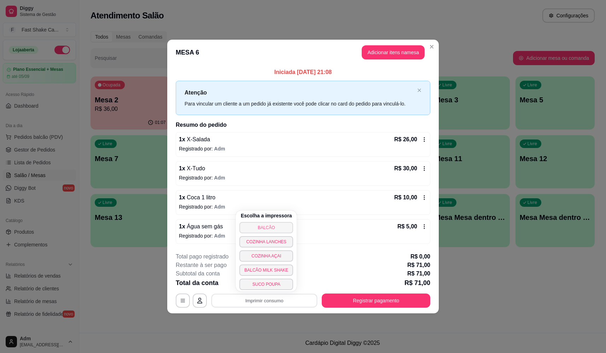
click at [283, 225] on button "BALCÃO" at bounding box center [266, 227] width 54 height 11
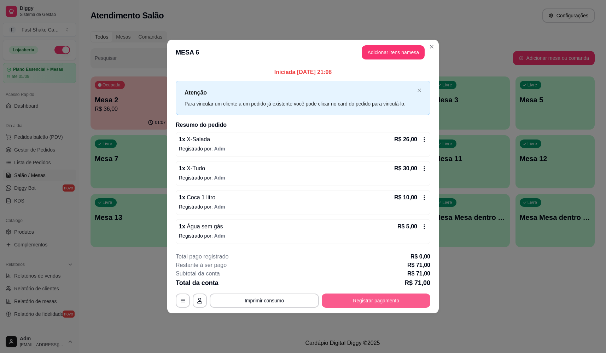
click at [347, 299] on button "Registrar pagamento" at bounding box center [376, 300] width 109 height 14
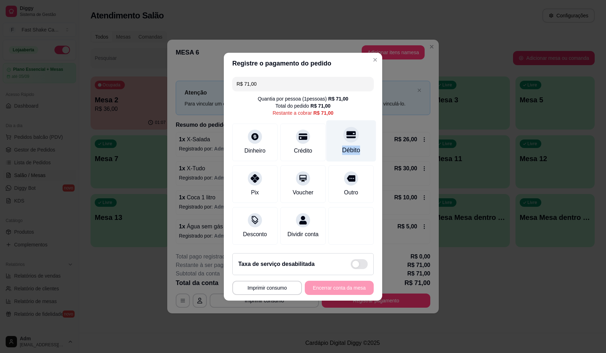
click at [361, 137] on div "Débito" at bounding box center [351, 140] width 50 height 41
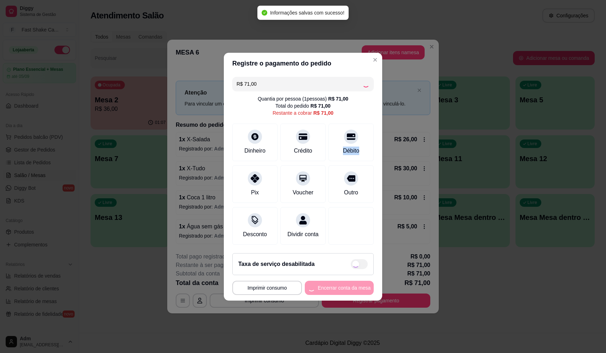
type input "R$ 0,00"
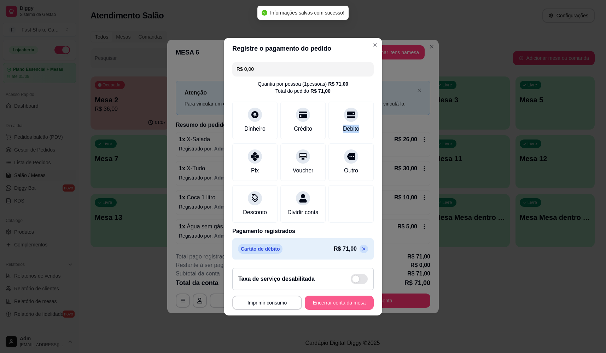
click at [351, 303] on button "Encerrar conta da mesa" at bounding box center [339, 302] width 69 height 14
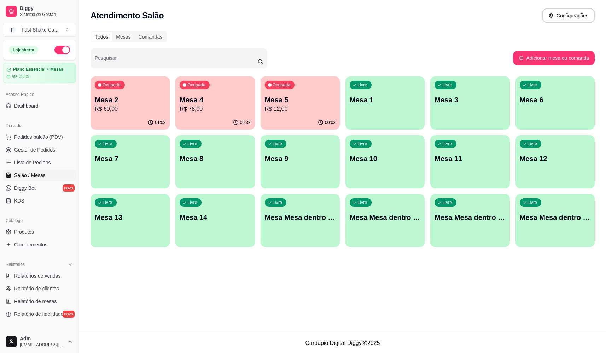
click at [206, 86] on span "Ocupada" at bounding box center [197, 85] width 20 height 6
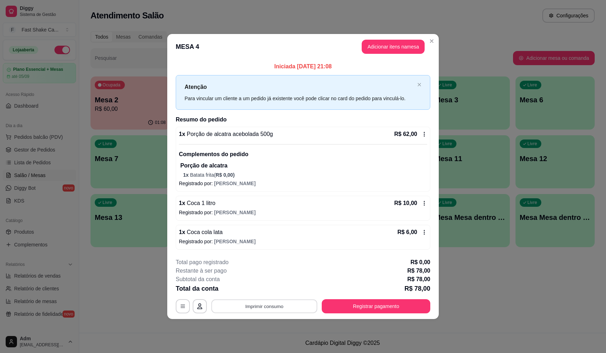
click at [280, 305] on button "Imprimir consumo" at bounding box center [264, 306] width 106 height 14
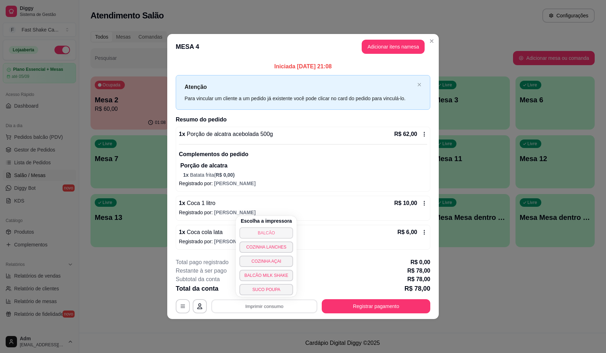
click at [273, 221] on h4 "Escolha a impressora" at bounding box center [266, 220] width 51 height 7
click at [272, 234] on button "BALCÃO" at bounding box center [266, 232] width 54 height 11
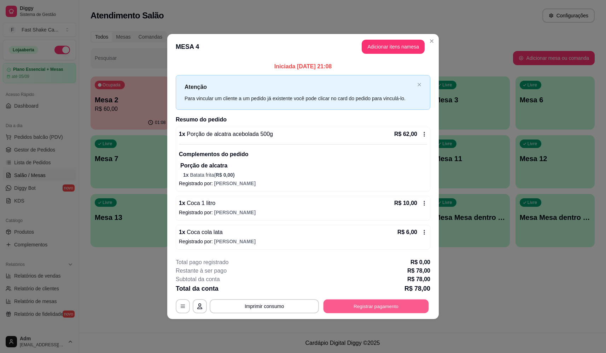
click at [382, 300] on button "Registrar pagamento" at bounding box center [376, 306] width 105 height 14
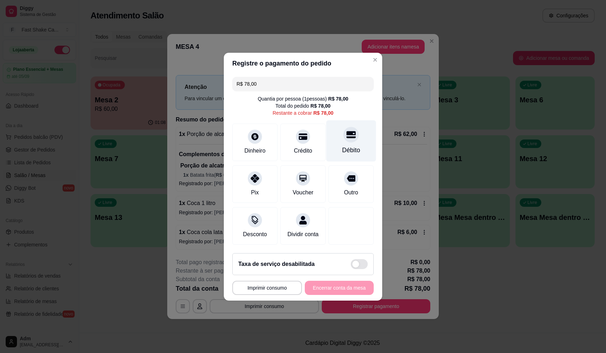
click at [331, 127] on div "Débito" at bounding box center [351, 140] width 50 height 41
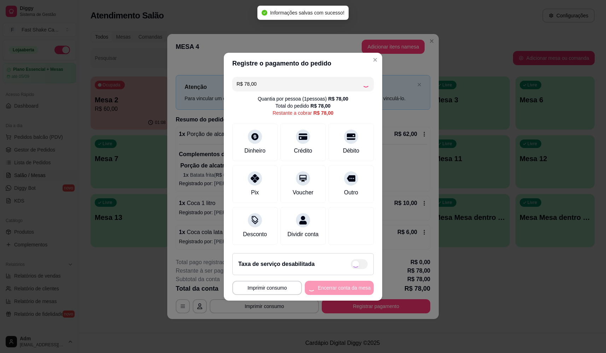
type input "R$ 0,00"
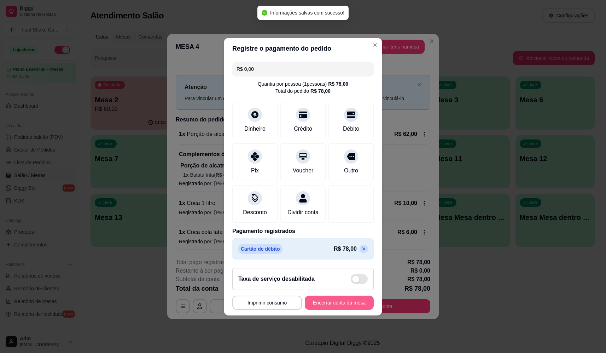
click at [340, 300] on button "Encerrar conta da mesa" at bounding box center [339, 302] width 69 height 14
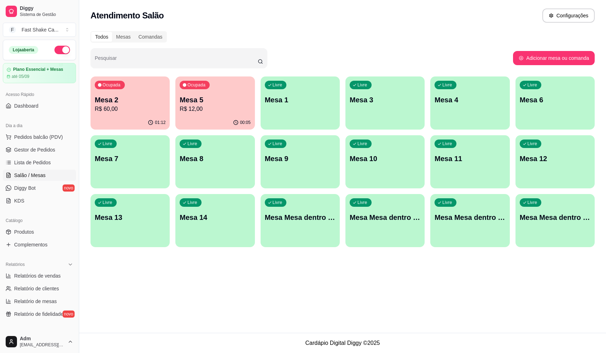
click at [129, 122] on div "01:12" at bounding box center [130, 123] width 79 height 14
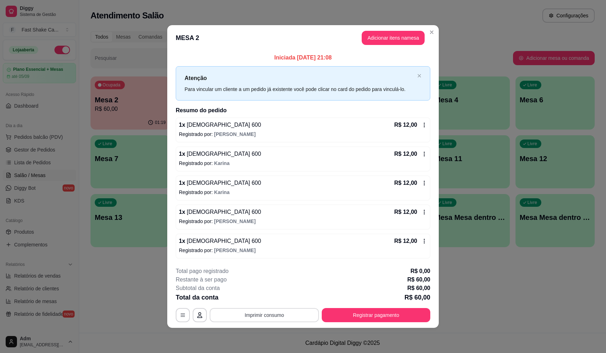
click at [252, 313] on button "Imprimir consumo" at bounding box center [264, 315] width 109 height 14
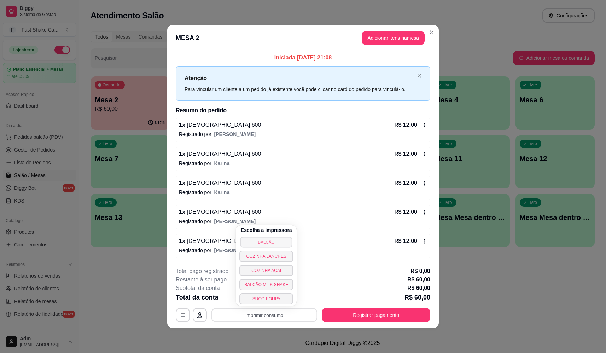
click at [271, 242] on button "BALCÃO" at bounding box center [266, 241] width 52 height 11
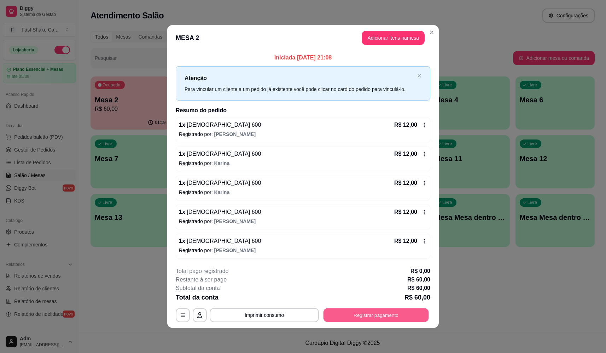
click at [388, 320] on button "Registrar pagamento" at bounding box center [376, 315] width 105 height 14
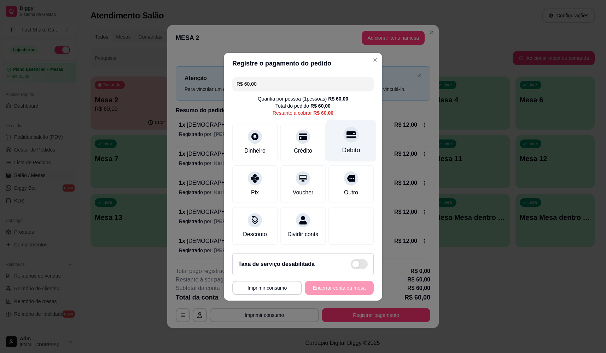
click at [326, 147] on div "Débito" at bounding box center [351, 140] width 50 height 41
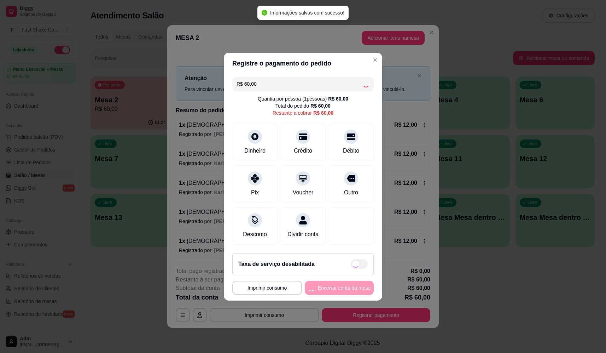
type input "R$ 0,00"
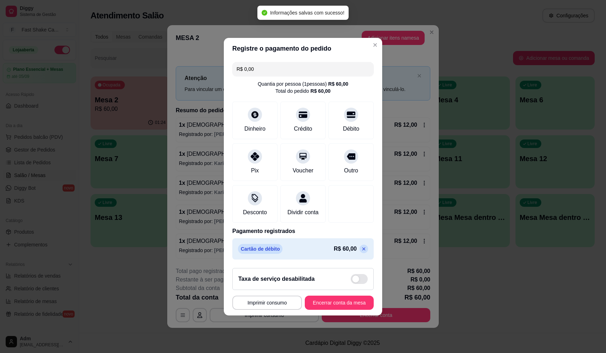
click at [318, 298] on footer "**********" at bounding box center [303, 288] width 158 height 53
click at [319, 304] on button "Encerrar conta da mesa" at bounding box center [339, 302] width 67 height 14
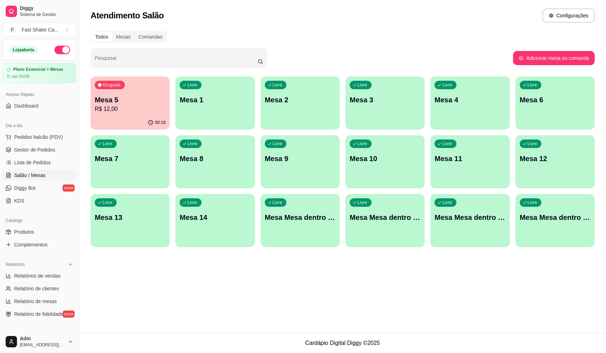
click at [115, 107] on p "R$ 12,00" at bounding box center [130, 109] width 71 height 8
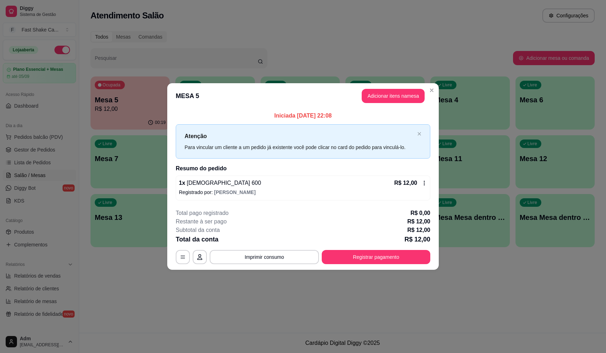
click at [369, 102] on button "Adicionar itens na mesa" at bounding box center [393, 96] width 63 height 14
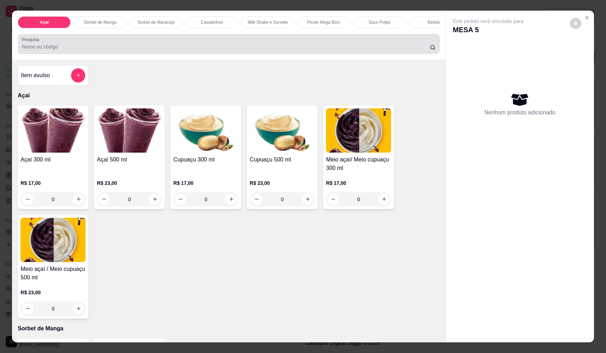
click at [168, 59] on div "Açaí Sorbet de Manga Sorbet de Maracujá Casadinhos Milk Shake e Sorvete Picole …" at bounding box center [228, 35] width 433 height 49
click at [170, 50] on input "Pesquisa" at bounding box center [226, 46] width 408 height 7
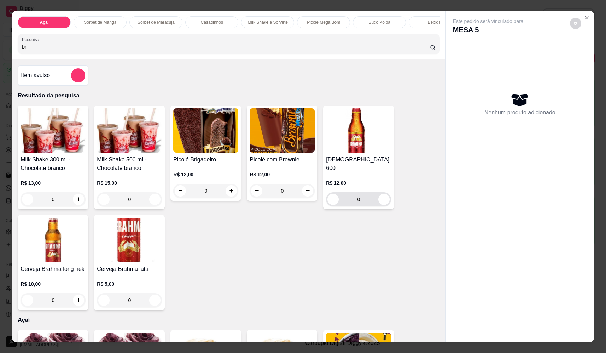
type input "br"
click at [372, 192] on input "0" at bounding box center [359, 199] width 40 height 14
click at [379, 193] on button "increase-product-quantity" at bounding box center [384, 198] width 11 height 11
type input "1"
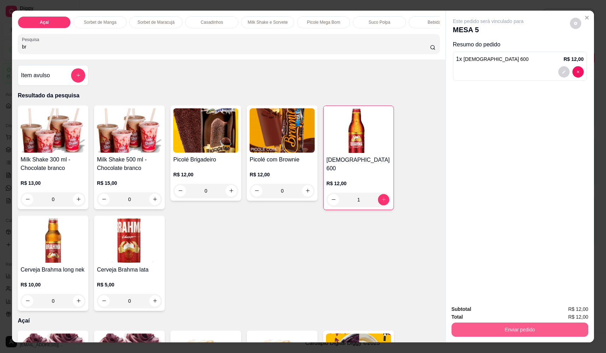
click at [493, 324] on button "Enviar pedido" at bounding box center [520, 329] width 137 height 14
click at [495, 305] on button "Não registrar e enviar pedido" at bounding box center [497, 311] width 74 height 13
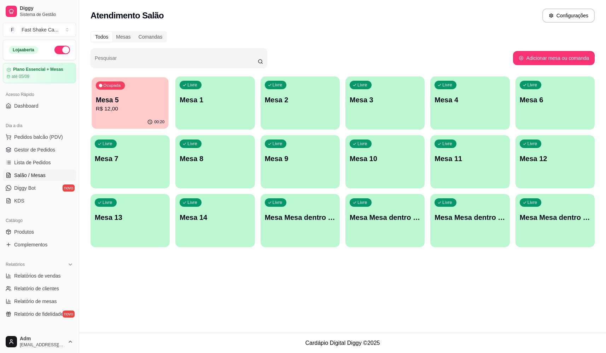
click at [157, 110] on p "R$ 12,00" at bounding box center [130, 109] width 69 height 8
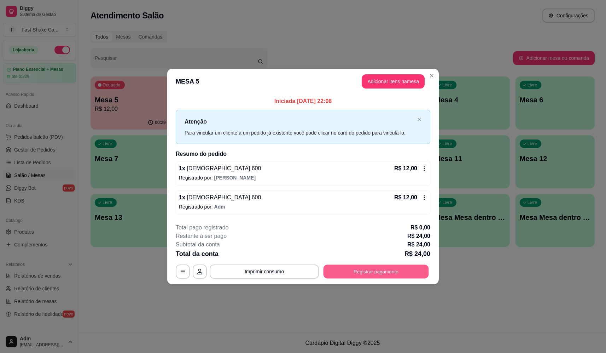
click at [371, 271] on button "Registrar pagamento" at bounding box center [376, 272] width 105 height 14
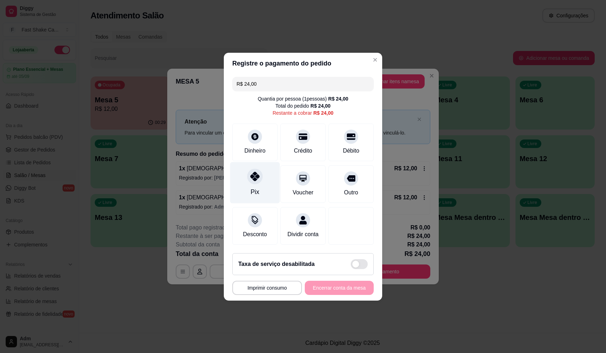
drag, startPoint x: 243, startPoint y: 178, endPoint x: 274, endPoint y: 192, distance: 34.0
click at [244, 178] on div "Pix" at bounding box center [255, 182] width 50 height 41
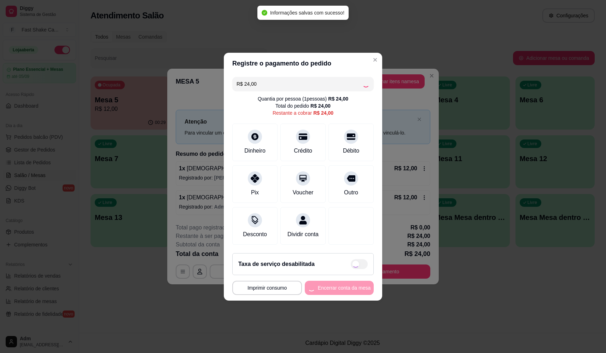
type input "R$ 0,00"
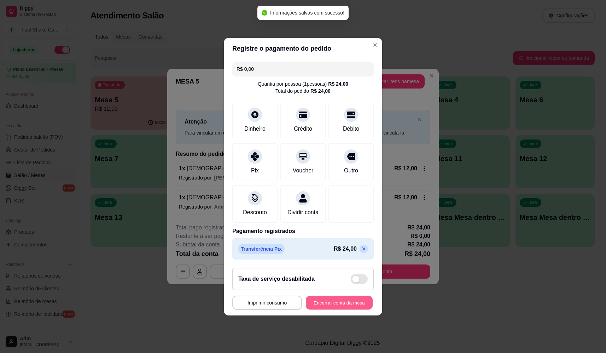
click at [335, 303] on button "Encerrar conta da mesa" at bounding box center [339, 302] width 67 height 14
